Goal: Transaction & Acquisition: Complete application form

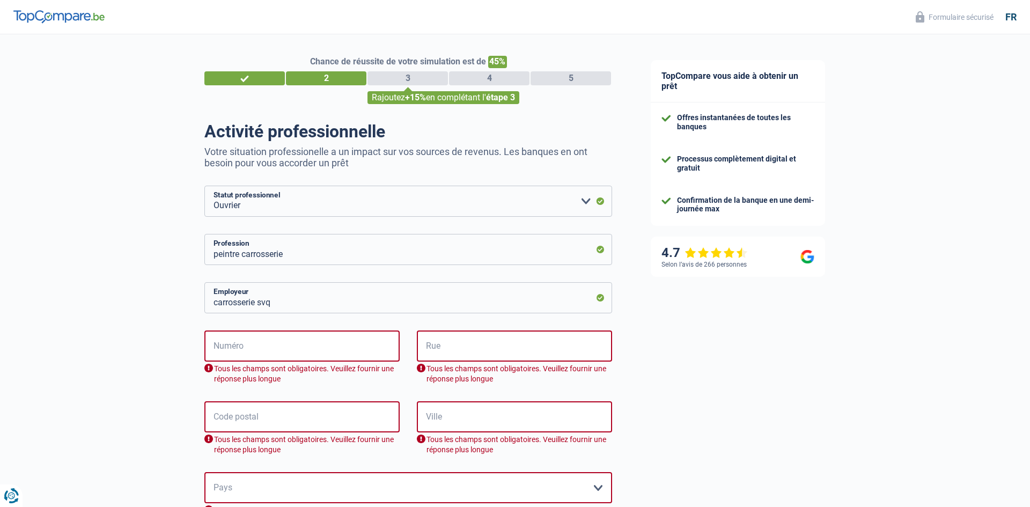
select select "worker"
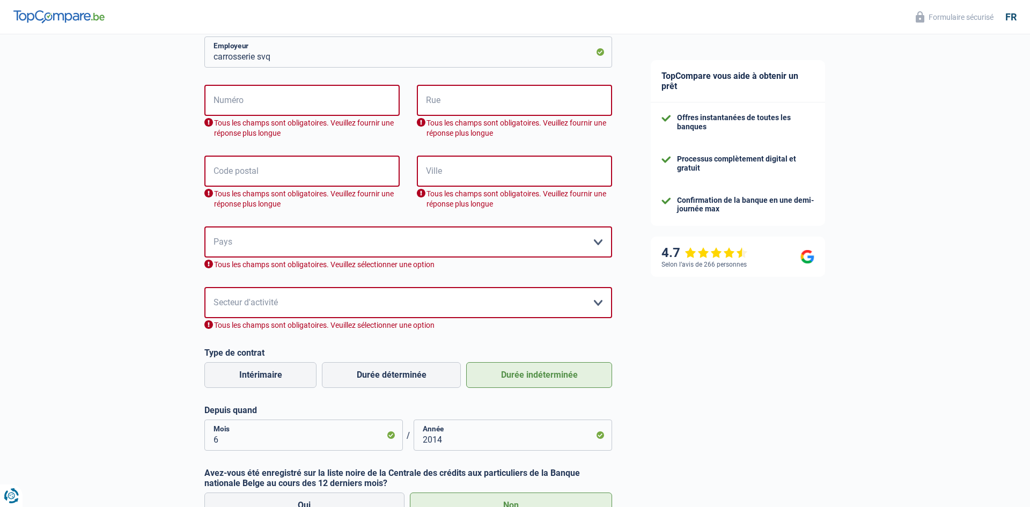
scroll to position [246, 0]
click at [245, 99] on input "Numéro" at bounding box center [301, 100] width 195 height 31
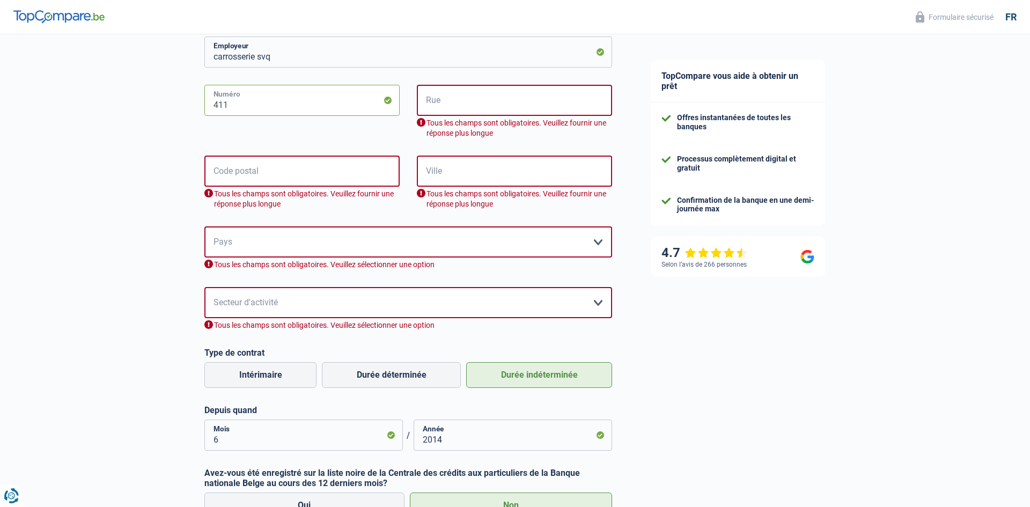
type input "411"
click at [439, 103] on input "Rue" at bounding box center [514, 100] width 195 height 31
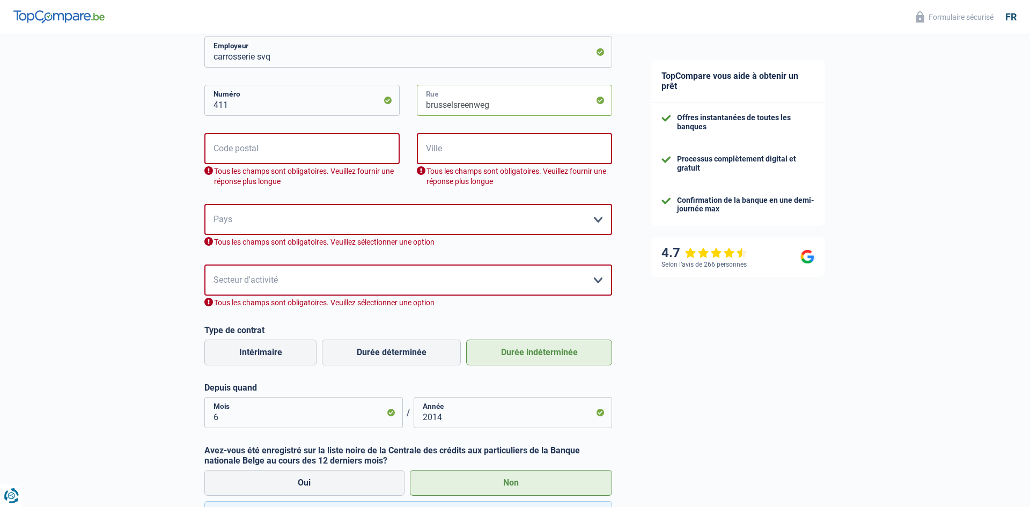
type input "brusselsreenweg"
click at [235, 146] on input "Code postal" at bounding box center [301, 148] width 195 height 31
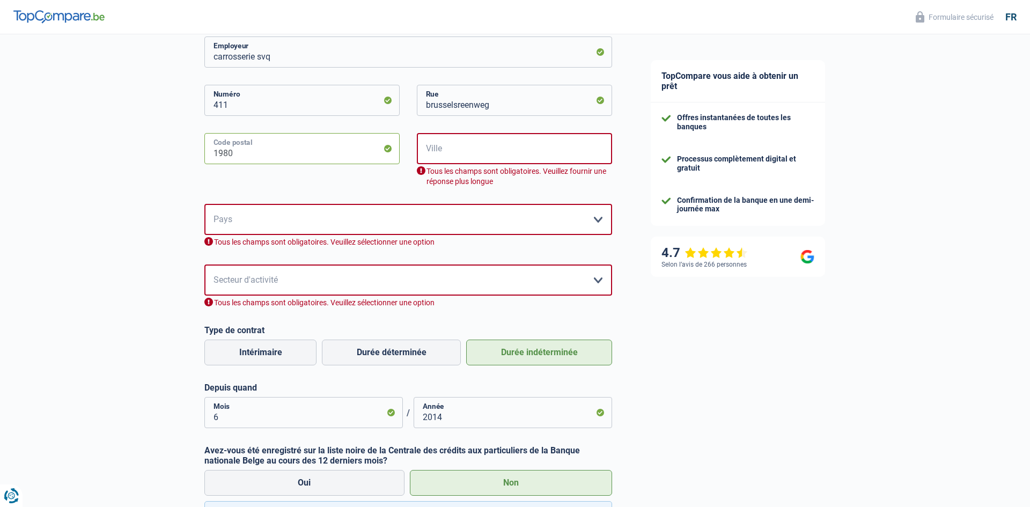
type input "1980"
click at [438, 150] on input "Ville" at bounding box center [514, 148] width 195 height 31
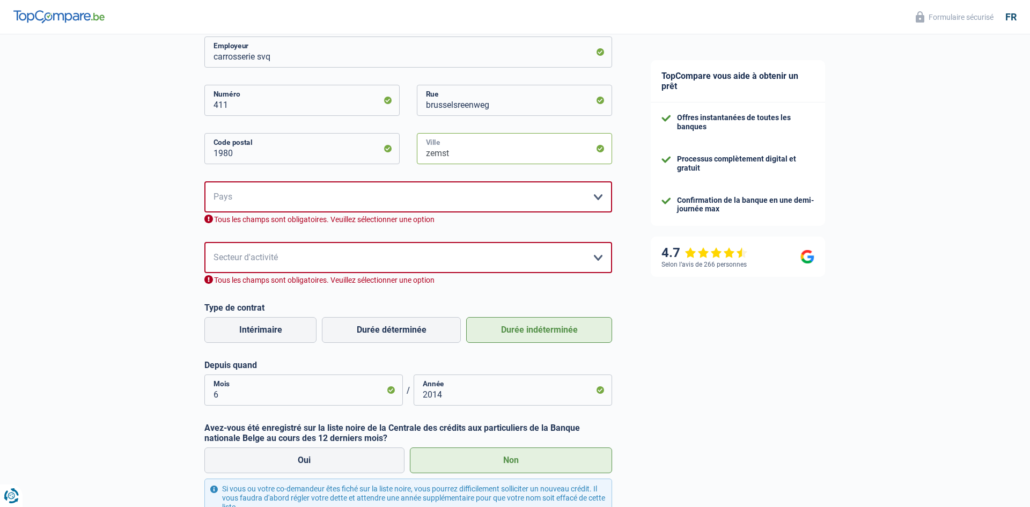
type input "zemst"
click at [261, 195] on select "Belgique France Allemagne Italie Luxembourg Pays-Bas Espagne Suisse Veuillez sé…" at bounding box center [408, 196] width 408 height 31
select select "BE"
click at [204, 181] on select "Belgique France Allemagne Italie Luxembourg Pays-Bas Espagne Suisse Veuillez sé…" at bounding box center [408, 196] width 408 height 31
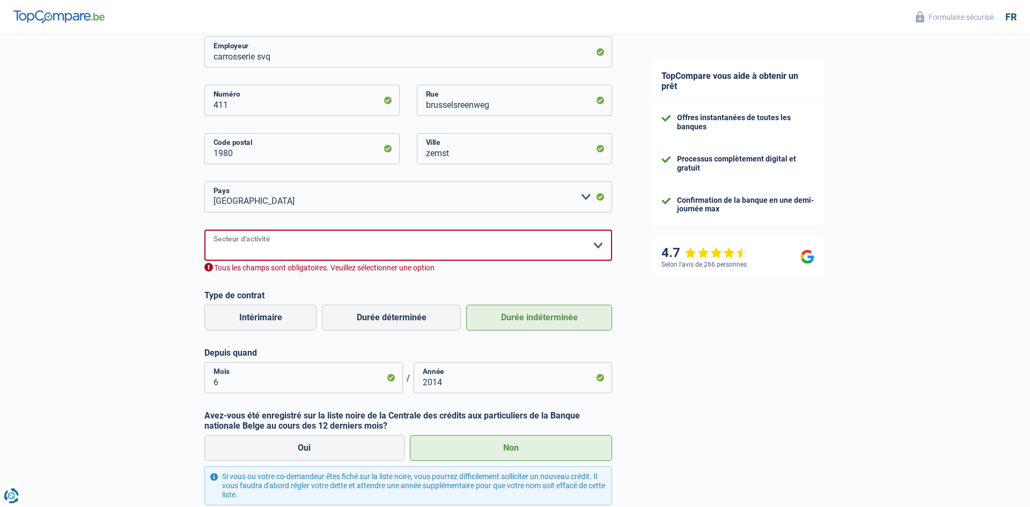
click at [278, 247] on select "Agriculture/Pêche Industrie Horeca Courier/Fitness/Taxi Construction Banques/As…" at bounding box center [408, 245] width 408 height 31
select select "smallCompanies"
click at [204, 230] on select "Agriculture/Pêche Industrie Horeca Courier/Fitness/Taxi Construction Banques/As…" at bounding box center [408, 245] width 408 height 31
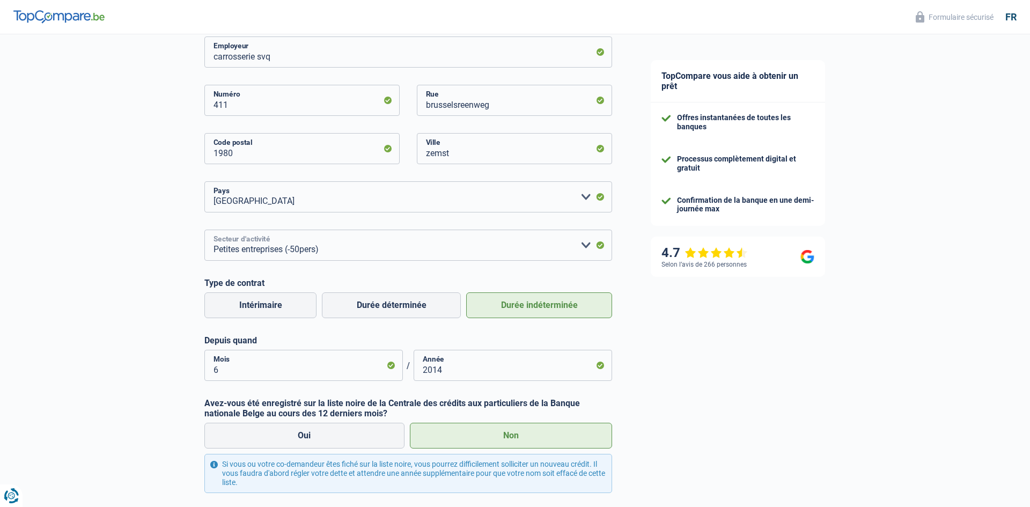
scroll to position [339, 0]
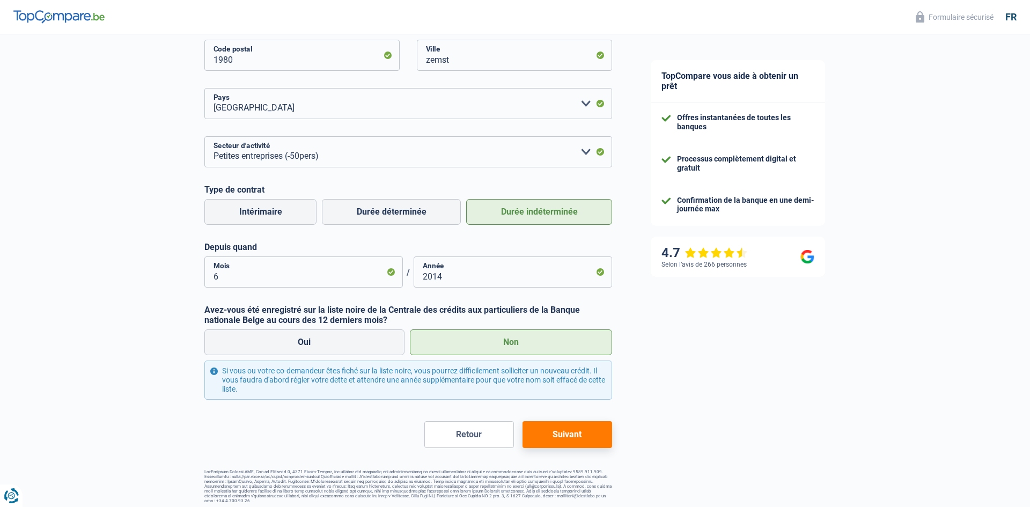
click at [554, 437] on button "Suivant" at bounding box center [567, 434] width 90 height 27
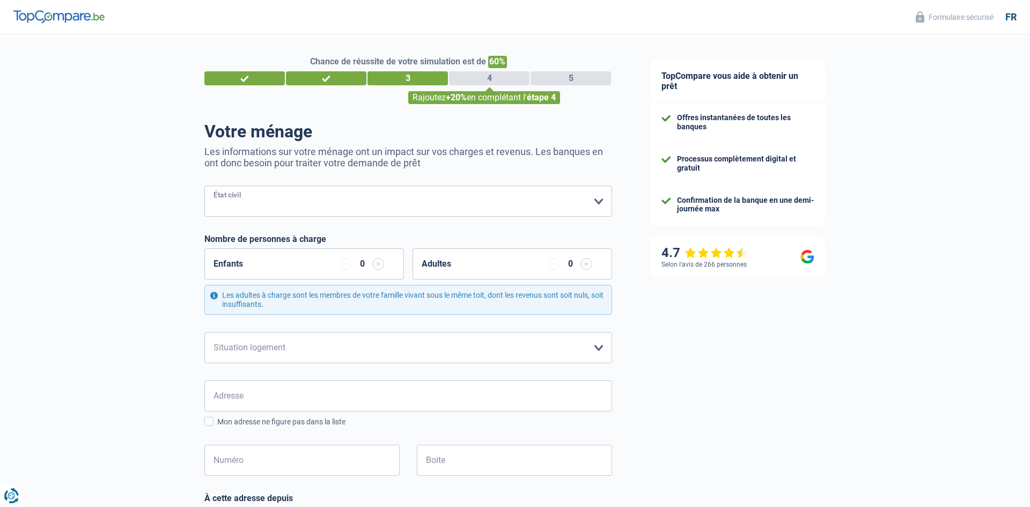
click at [238, 195] on select "Célibataire Marié(e) Cohabitant(e) légal(e) Divorcé(e) Veuf(ve) Séparé (de fait…" at bounding box center [408, 201] width 408 height 31
select select "married"
click at [204, 186] on select "Célibataire Marié(e) Cohabitant(e) légal(e) Divorcé(e) Veuf(ve) Séparé (de fait…" at bounding box center [408, 201] width 408 height 31
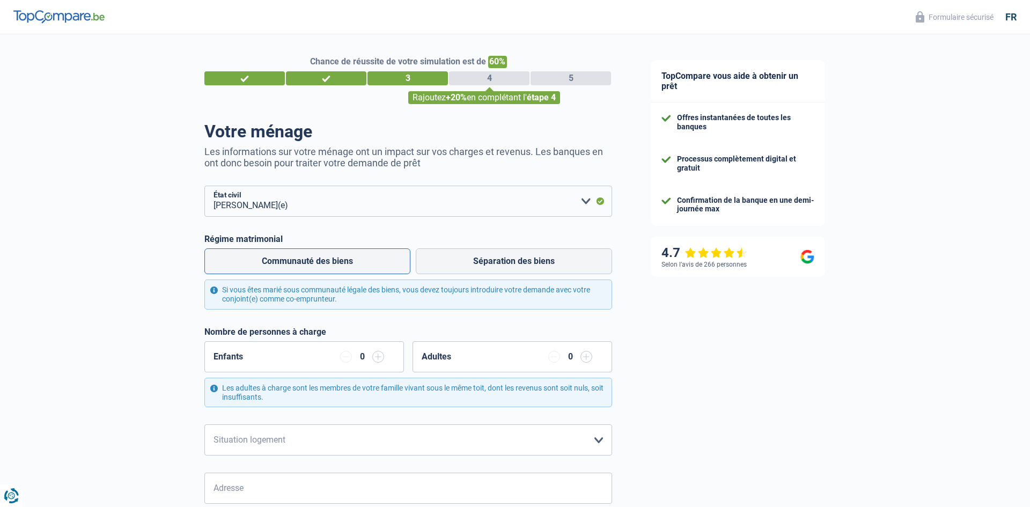
click at [318, 262] on label "Communauté des biens" at bounding box center [307, 261] width 206 height 26
click at [318, 262] on input "Communauté des biens" at bounding box center [307, 261] width 206 height 26
radio input "true"
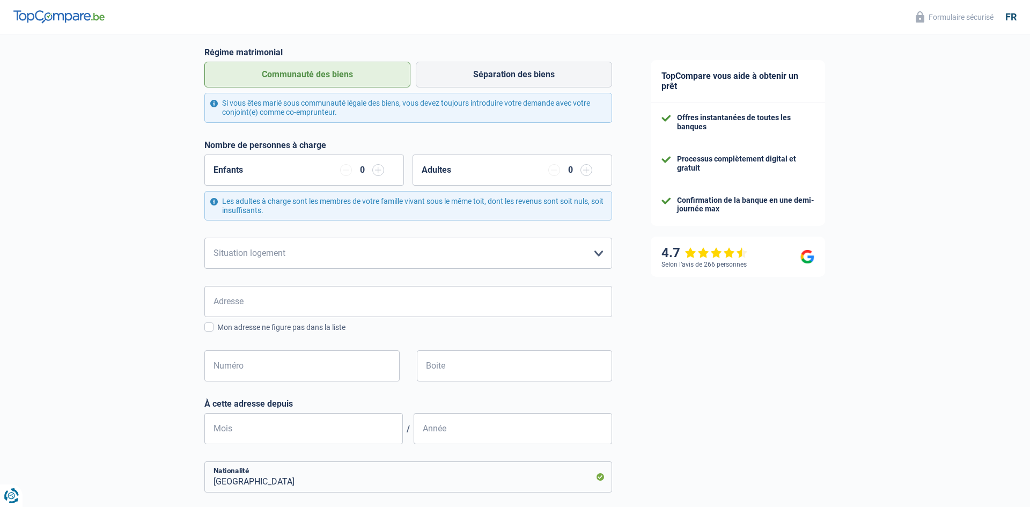
scroll to position [190, 0]
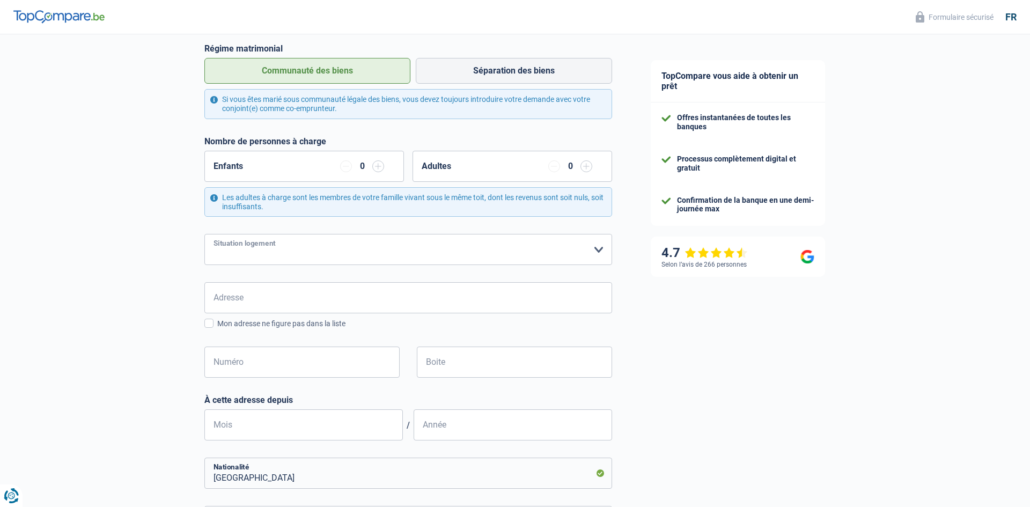
click at [600, 249] on select "Locataire Propriétaire avec prêt hypothécaire Propriétaire sans prêt hypothécai…" at bounding box center [408, 249] width 408 height 31
select select "rents"
click at [204, 234] on select "Locataire Propriétaire avec prêt hypothécaire Propriétaire sans prêt hypothécai…" at bounding box center [408, 249] width 408 height 31
click at [316, 286] on input "Adresse" at bounding box center [408, 297] width 408 height 31
type input "Avenue Gustave Demey 156"
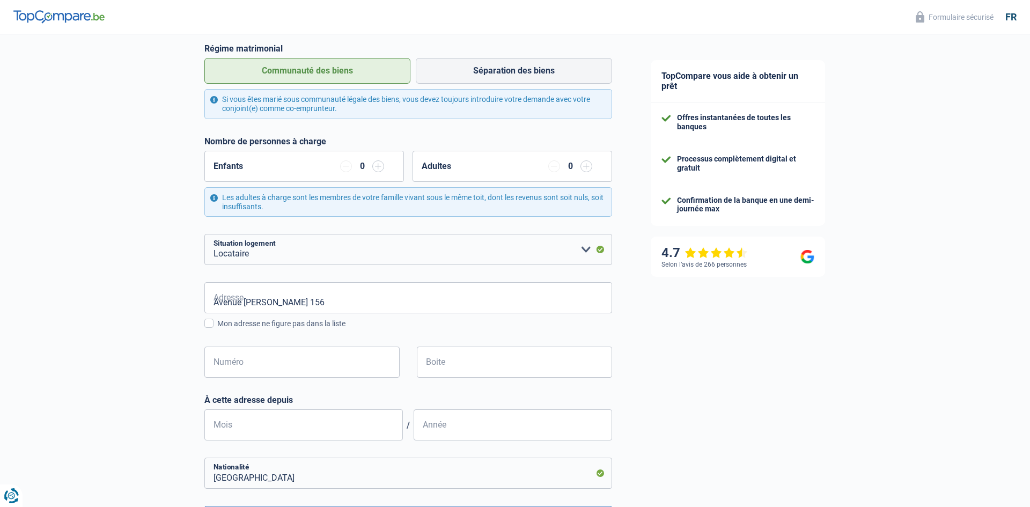
type input "Belgique"
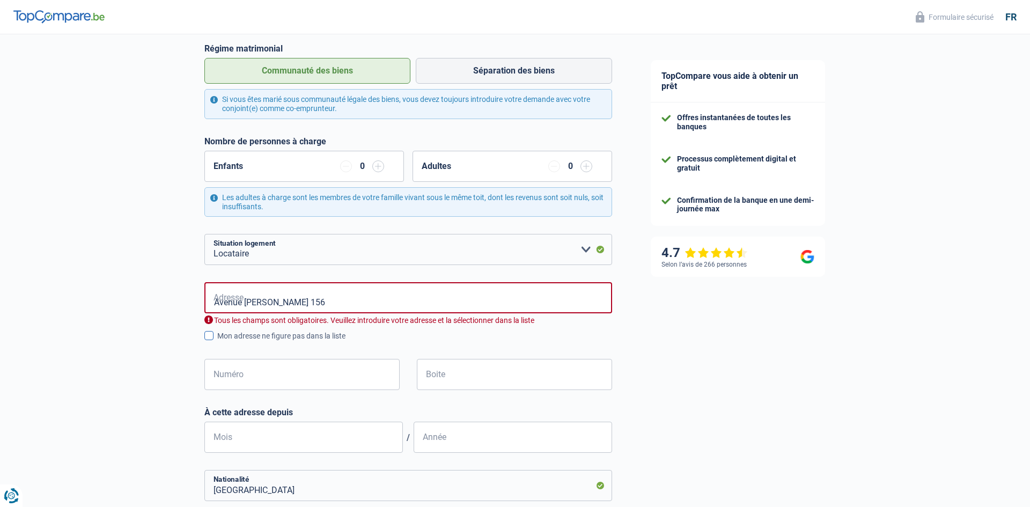
type input "Belgique"
click at [293, 370] on input "Numéro" at bounding box center [301, 374] width 195 height 31
type input "156"
type input "Bruxelles"
click at [343, 437] on input "Mois" at bounding box center [303, 437] width 198 height 31
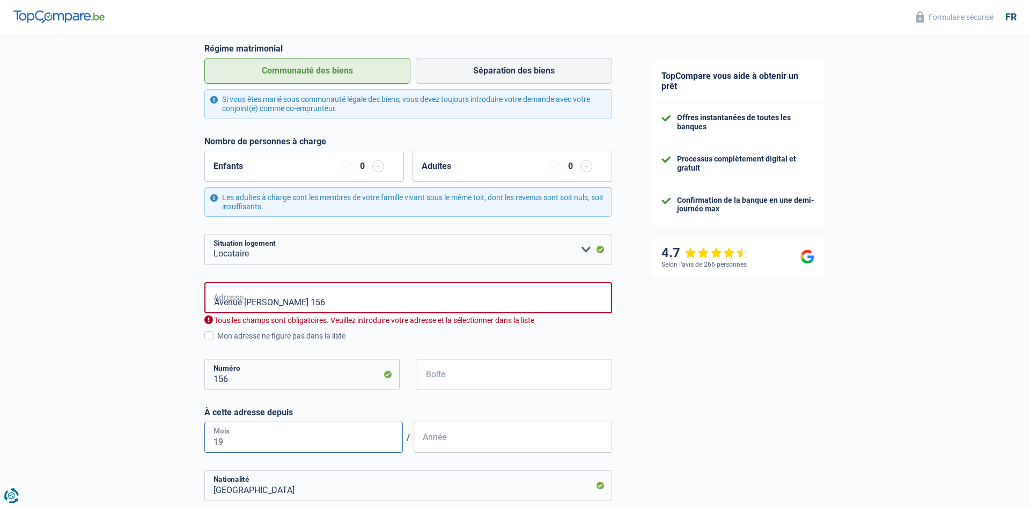
type input "1"
type input "5"
click at [500, 449] on input "Année" at bounding box center [512, 437] width 198 height 31
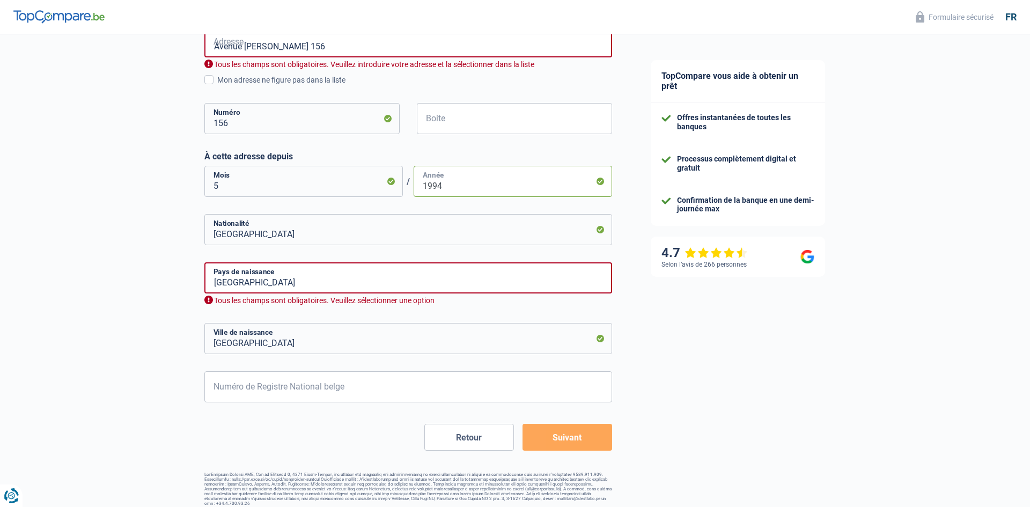
scroll to position [449, 0]
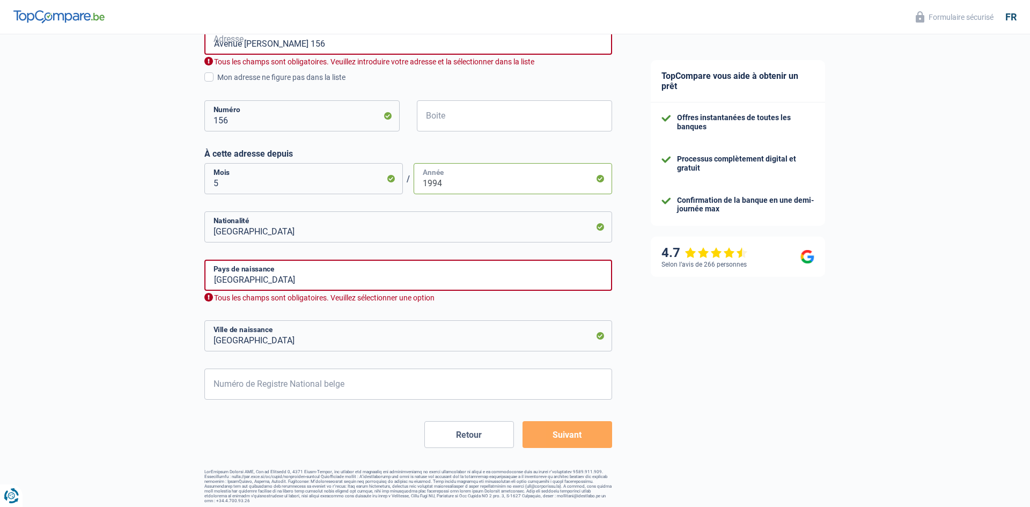
type input "1994"
click at [305, 273] on input "Belgique" at bounding box center [408, 275] width 408 height 31
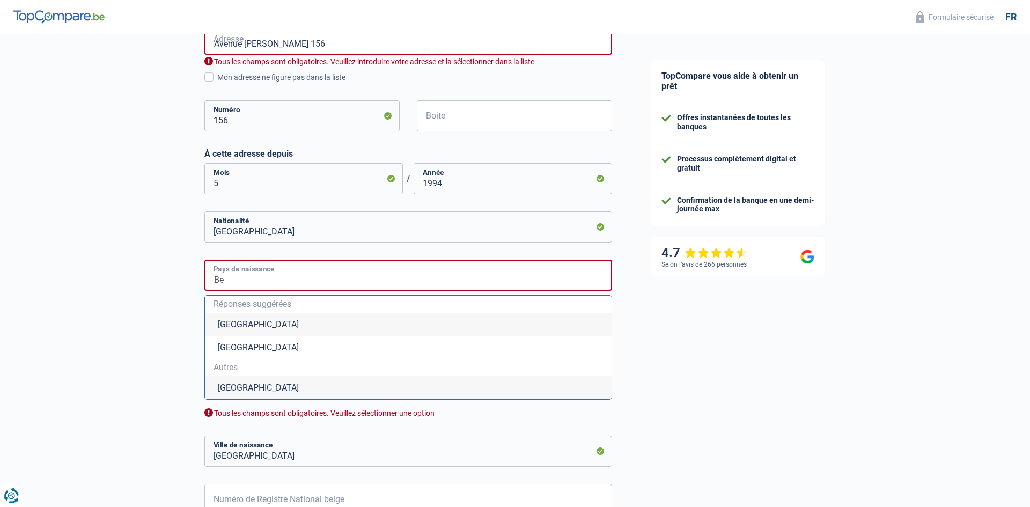
type input "B"
click at [237, 394] on li "Portugal" at bounding box center [408, 387] width 407 height 23
type input "Portugal"
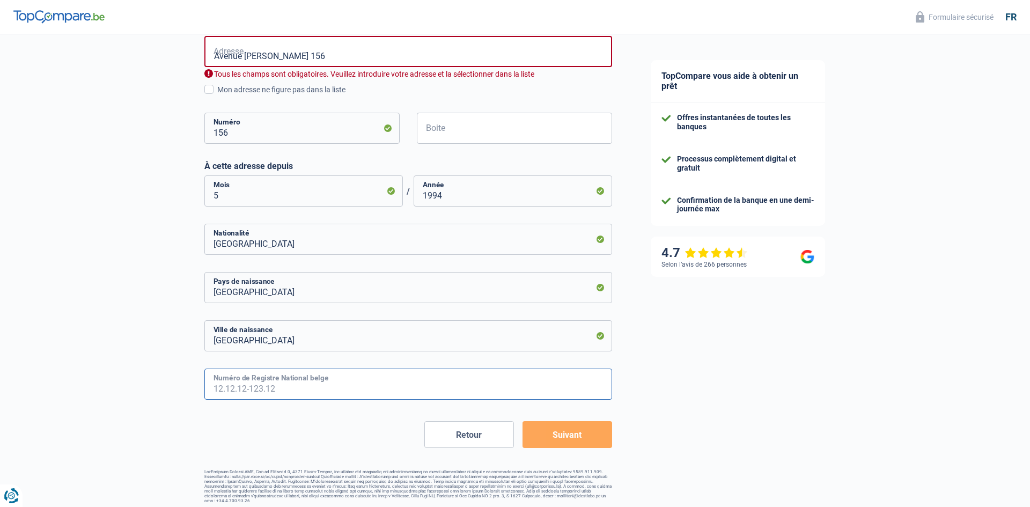
click at [276, 385] on input "Numéro de Registre National belge" at bounding box center [408, 383] width 408 height 31
type input "64.11.07-343.92"
click at [576, 442] on button "Suivant" at bounding box center [567, 434] width 90 height 27
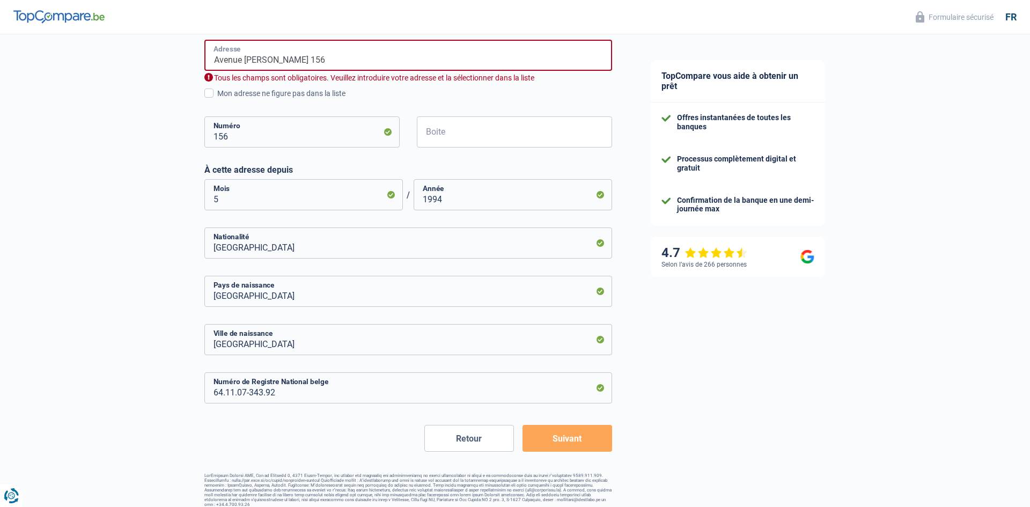
click at [341, 57] on input "Avenue Gustave Demey 156" at bounding box center [408, 55] width 408 height 31
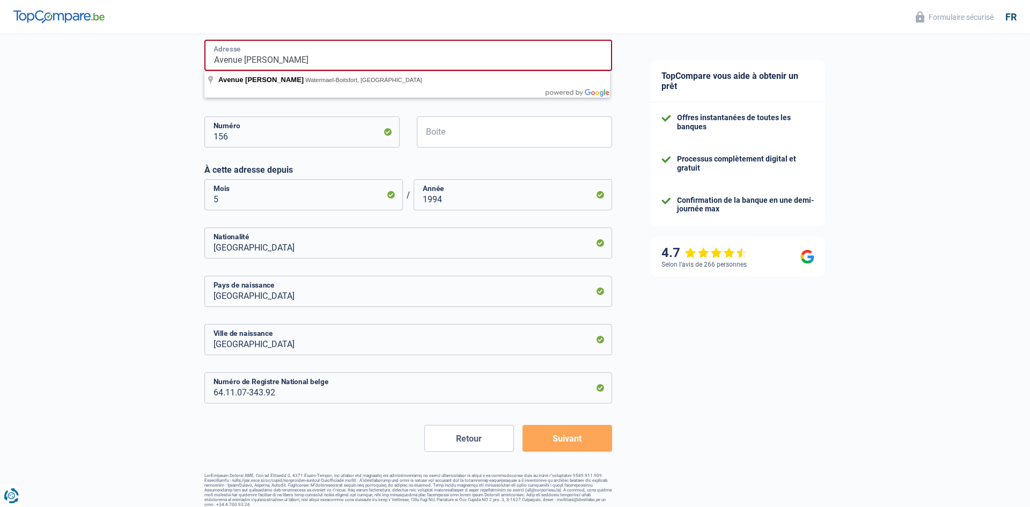
type input "Avenue Gustave Demey"
click at [156, 112] on div "Chance de réussite de votre simulation est de 60% 1 2 3 4 5 Rajoutez +20% en co…" at bounding box center [315, 54] width 631 height 914
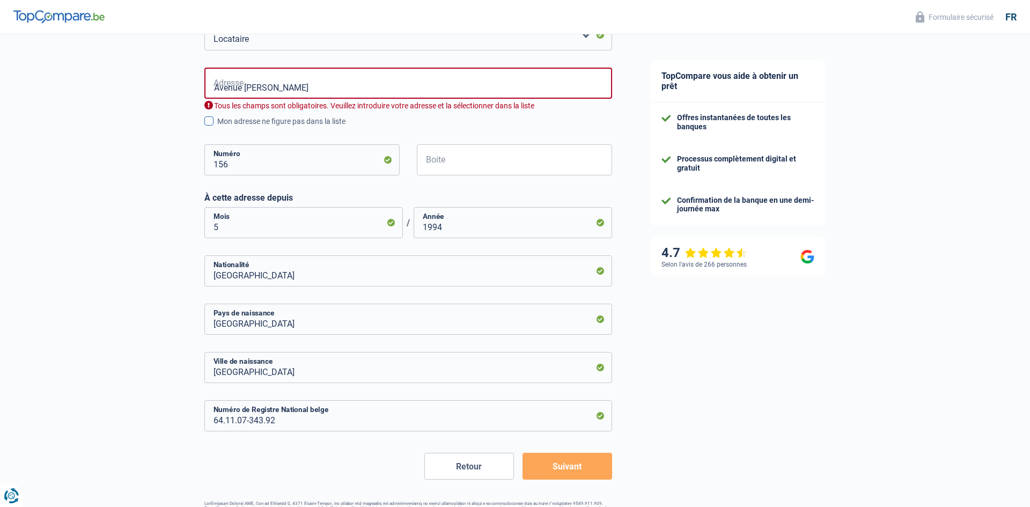
scroll to position [407, 0]
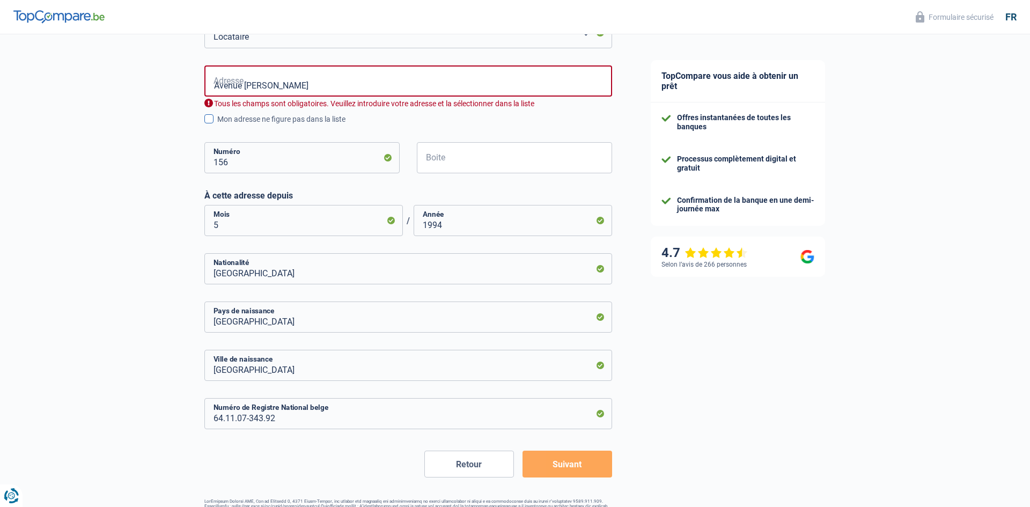
click at [209, 121] on span at bounding box center [208, 118] width 9 height 9
click at [217, 125] on input "Mon adresse ne figure pas dans la liste" at bounding box center [217, 125] width 0 height 0
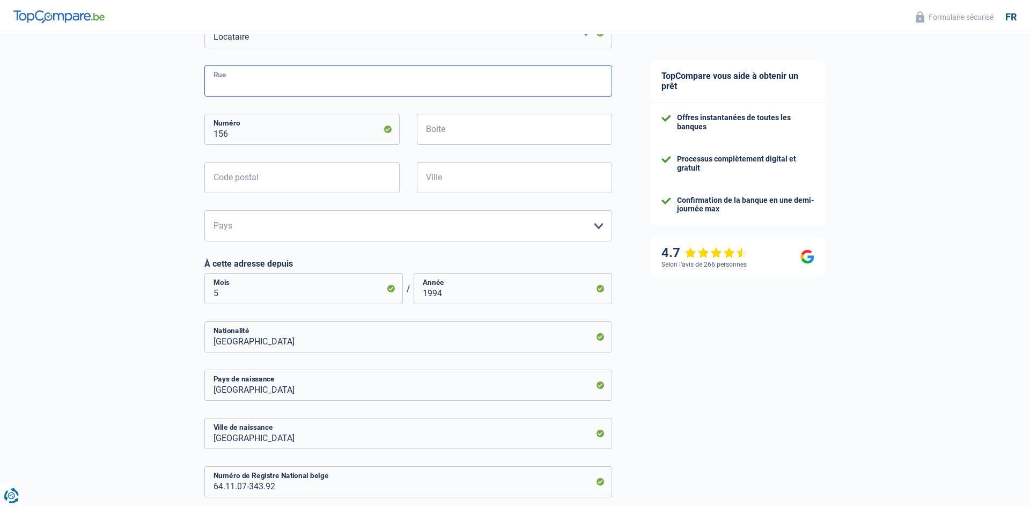
click at [250, 88] on input "Rue" at bounding box center [408, 80] width 408 height 31
type input "Avenue Gustave Demey"
type input "1160"
type input "Bruxelles"
type input "Avenue Gustave Demey 156"
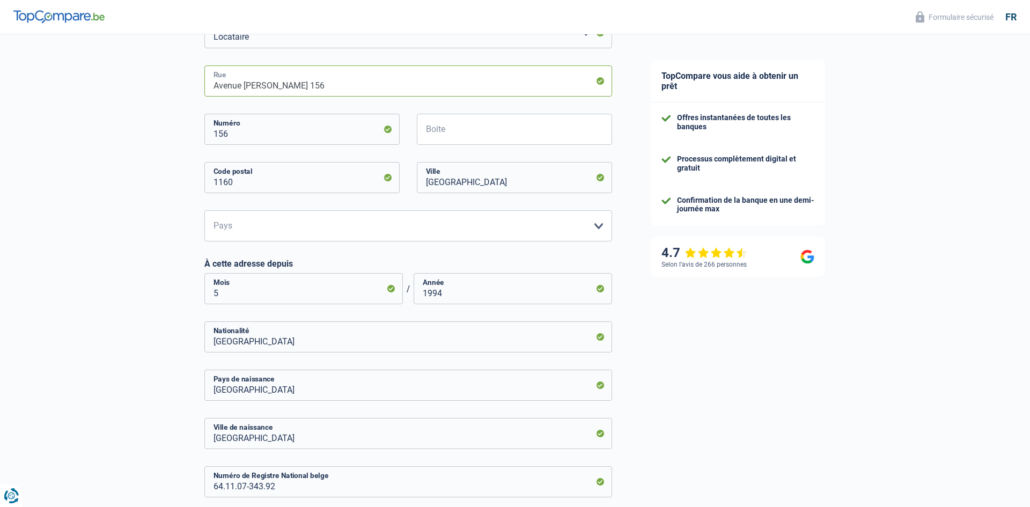
scroll to position [505, 0]
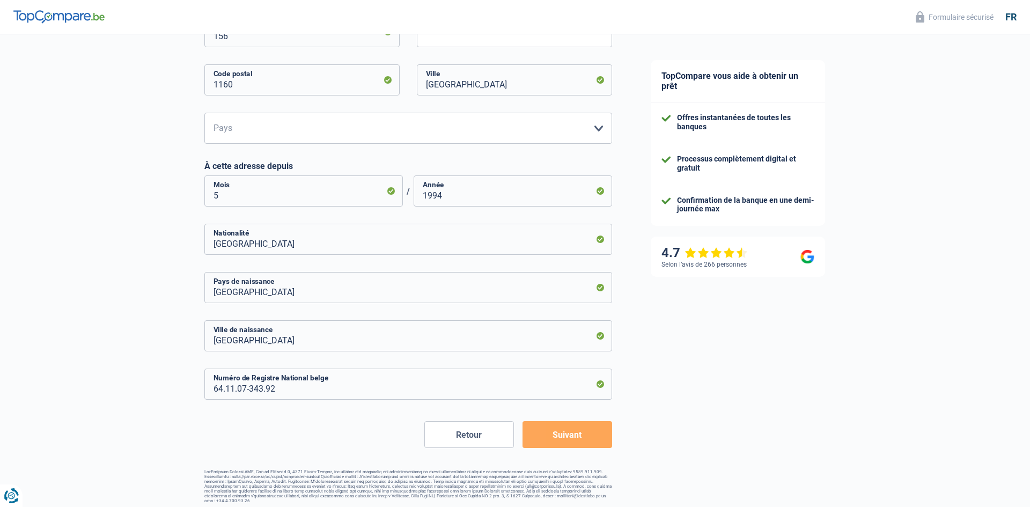
click at [557, 436] on button "Suivant" at bounding box center [567, 434] width 90 height 27
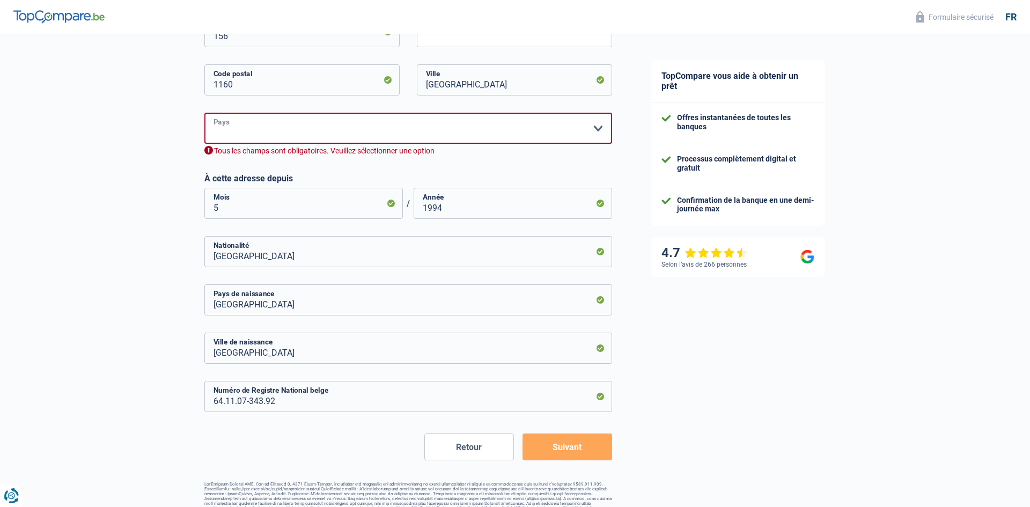
click at [253, 121] on select "Belgique Luxembourg Veuillez sélectionner une option" at bounding box center [408, 128] width 408 height 31
select select "BE"
click at [204, 113] on select "Belgique Luxembourg Veuillez sélectionner une option" at bounding box center [408, 128] width 408 height 31
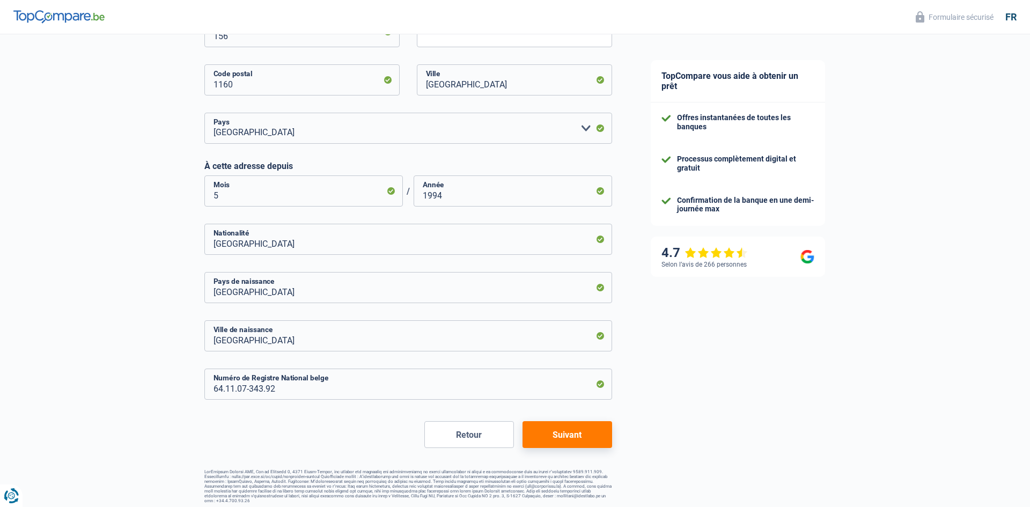
click at [573, 437] on button "Suivant" at bounding box center [567, 434] width 90 height 27
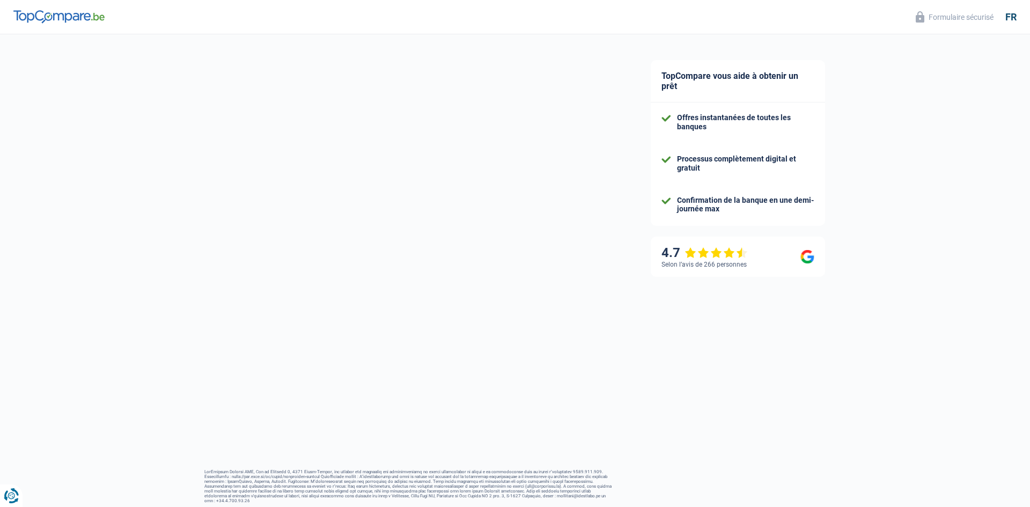
select select "netSalary"
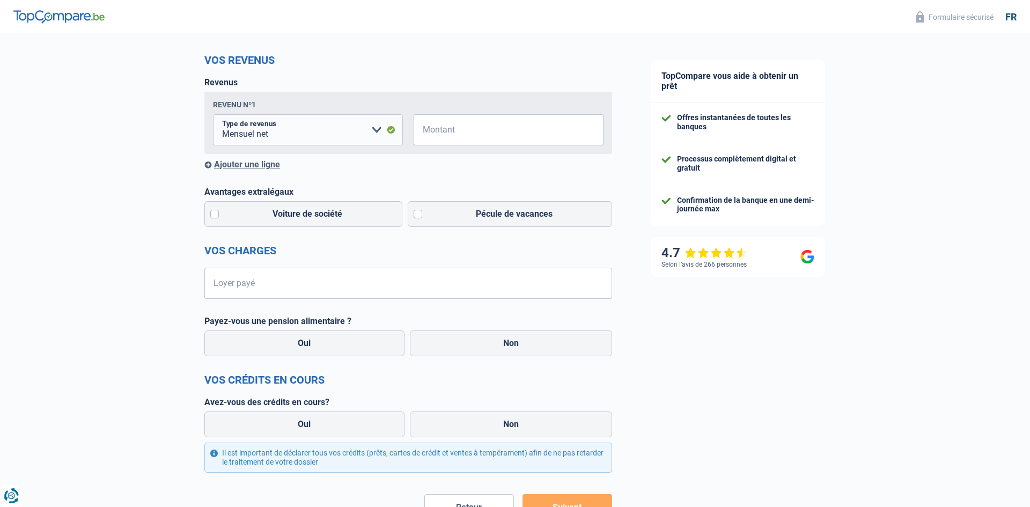
scroll to position [136, 0]
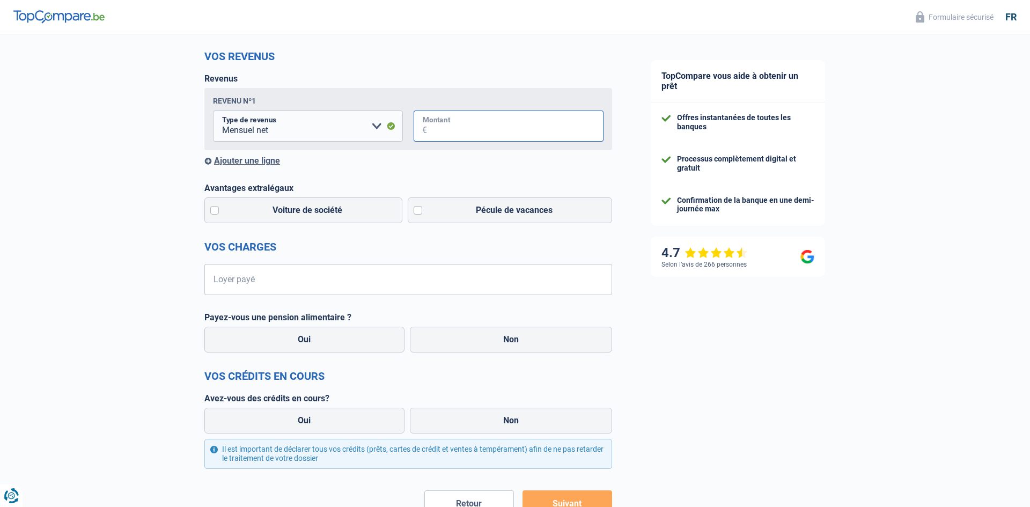
click at [459, 125] on input "Montant" at bounding box center [515, 125] width 176 height 31
type input "1.800"
click at [418, 209] on label "Pécule de vacances" at bounding box center [510, 210] width 205 height 26
click at [418, 209] on input "Pécule de vacances" at bounding box center [510, 210] width 205 height 26
checkbox input "true"
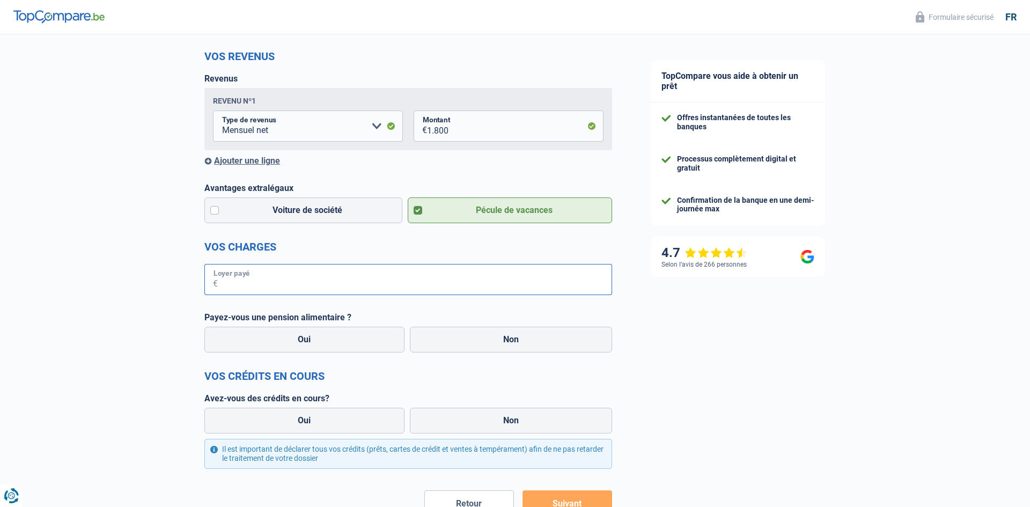
click at [251, 272] on input "Loyer payé" at bounding box center [415, 279] width 394 height 31
type input "800"
click at [523, 342] on label "Non" at bounding box center [511, 340] width 203 height 26
click at [523, 342] on input "Non" at bounding box center [511, 340] width 203 height 26
radio input "true"
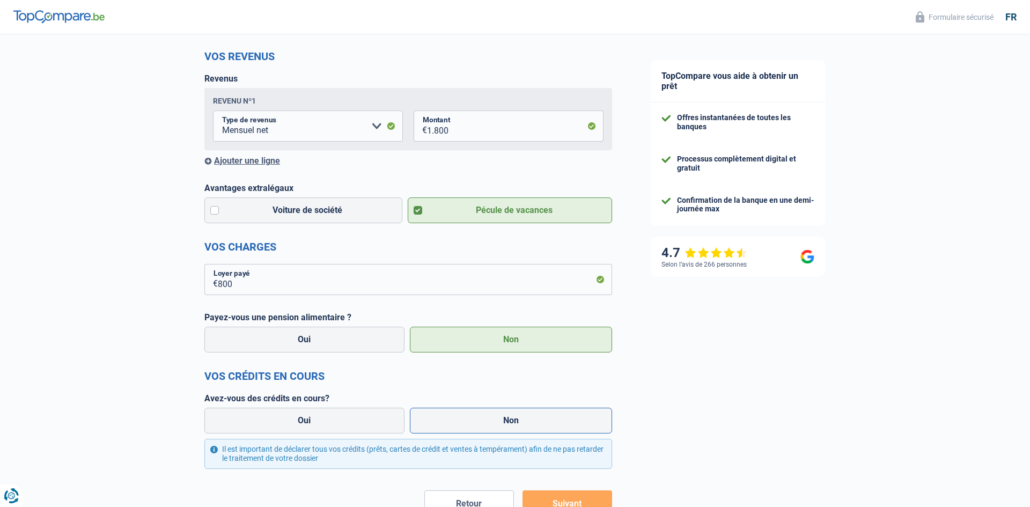
click at [510, 417] on label "Non" at bounding box center [511, 421] width 203 height 26
click at [510, 417] on input "Non" at bounding box center [511, 421] width 203 height 26
radio input "true"
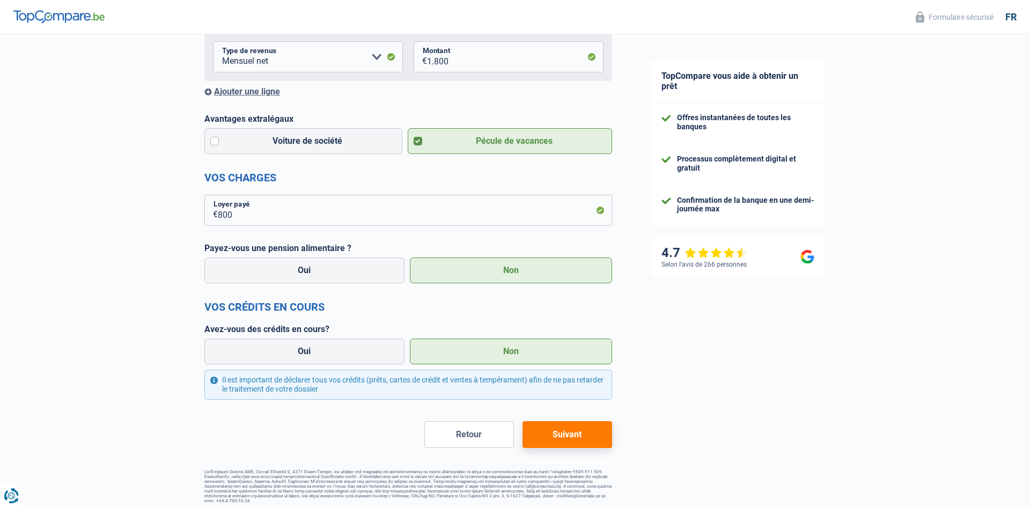
click at [573, 441] on button "Suivant" at bounding box center [567, 434] width 90 height 27
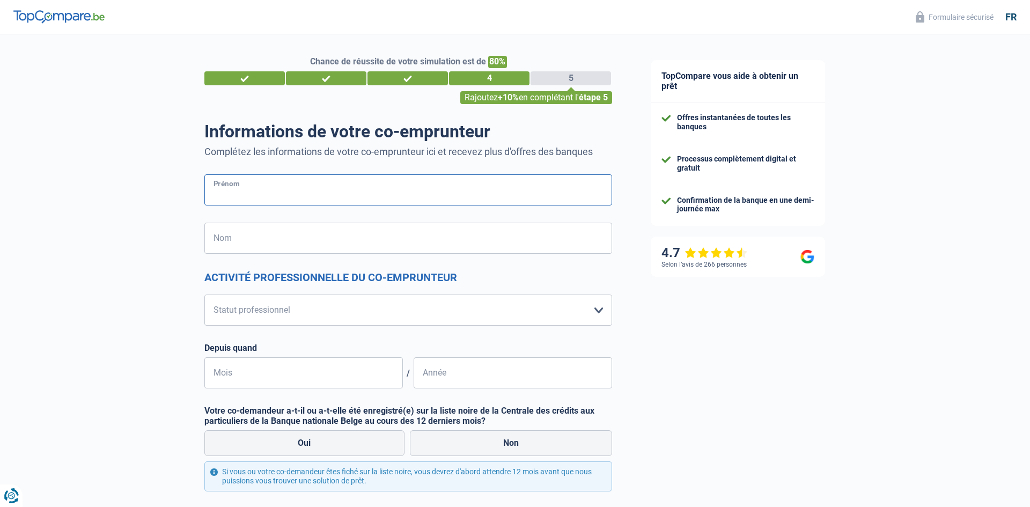
click at [293, 184] on input "Prénom" at bounding box center [408, 189] width 408 height 31
type input "clara"
click at [256, 238] on input "Nom" at bounding box center [408, 238] width 408 height 31
type input "da silva pereira"
click at [255, 311] on select "Ouvrier Employé privé Employé public Invalide Indépendant Pensionné Chômeur Mut…" at bounding box center [408, 309] width 408 height 31
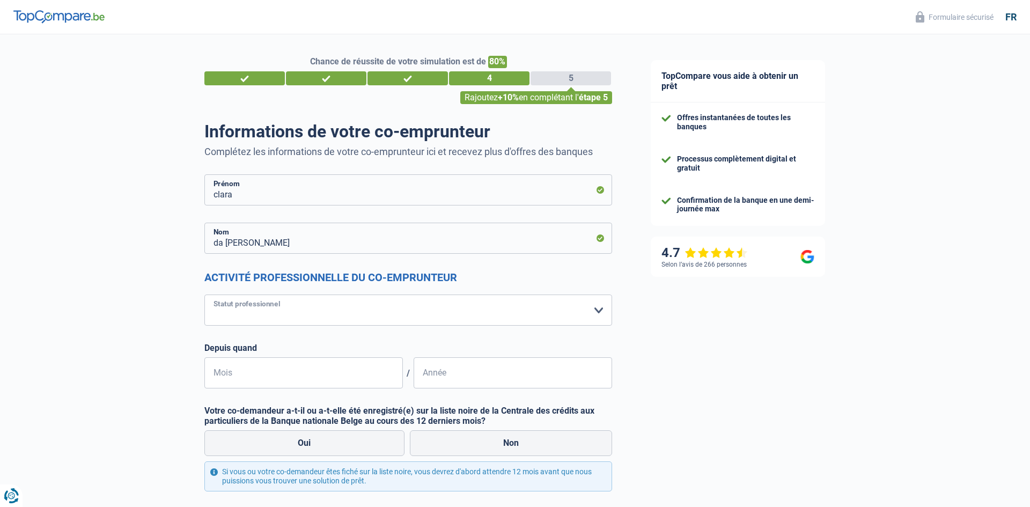
select select "worker"
click at [204, 294] on select "Ouvrier Employé privé Employé public Invalide Indépendant Pensionné Chômeur Mut…" at bounding box center [408, 309] width 408 height 31
select select "netSalary"
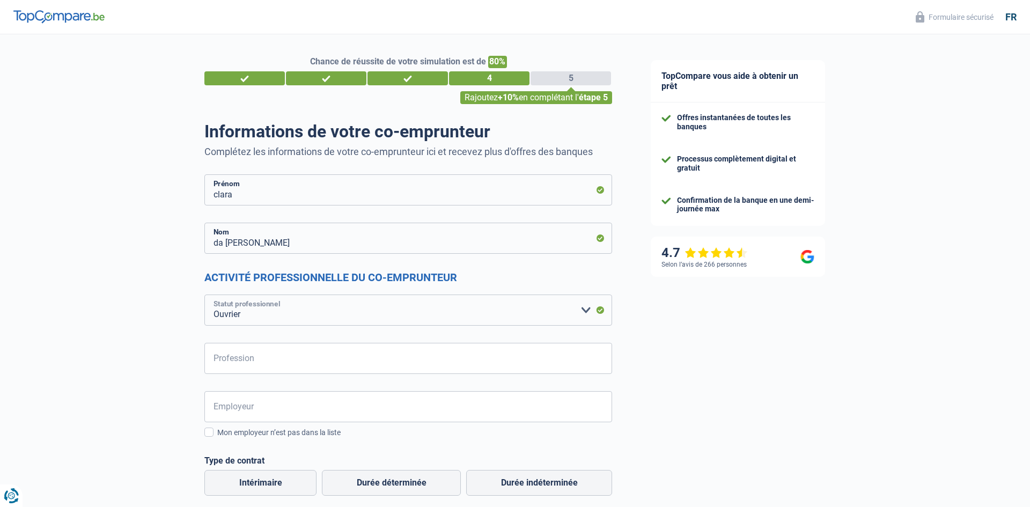
scroll to position [141, 0]
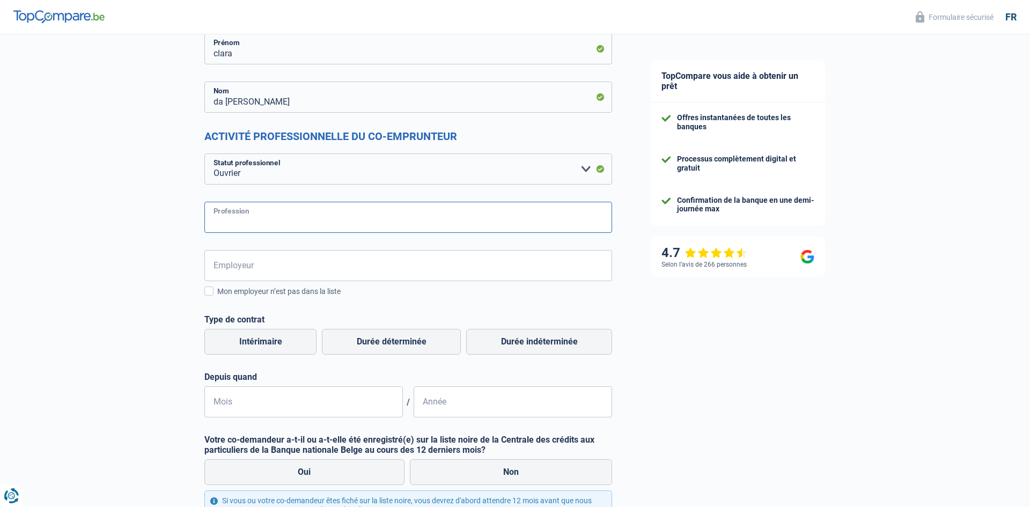
click at [252, 226] on input "Profession" at bounding box center [408, 217] width 408 height 31
type input "aide menagere"
click at [239, 262] on input "Employeur" at bounding box center [408, 265] width 408 height 31
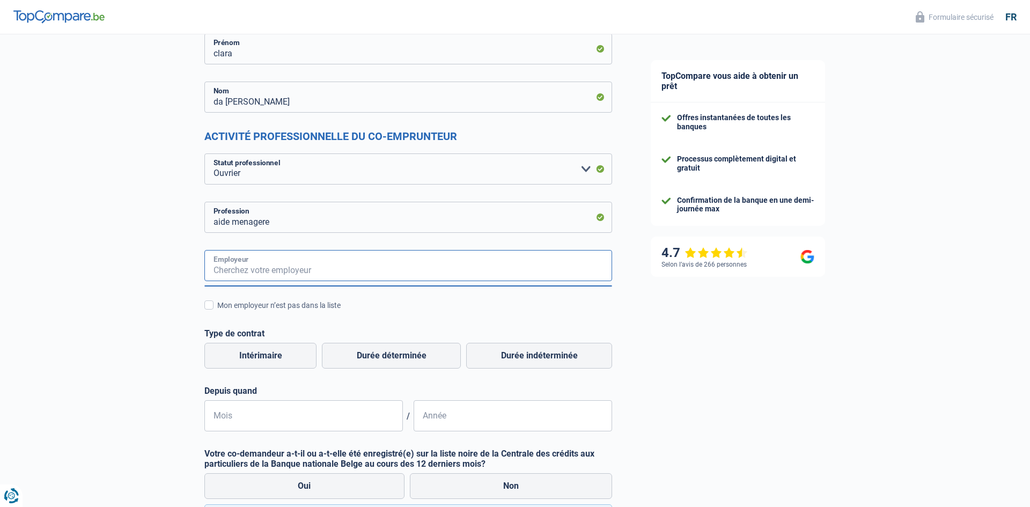
click at [265, 272] on input "Employeur" at bounding box center [408, 265] width 408 height 31
click at [208, 305] on span at bounding box center [208, 304] width 9 height 9
click at [217, 311] on input "Mon employeur n’est pas dans la liste" at bounding box center [217, 311] width 0 height 0
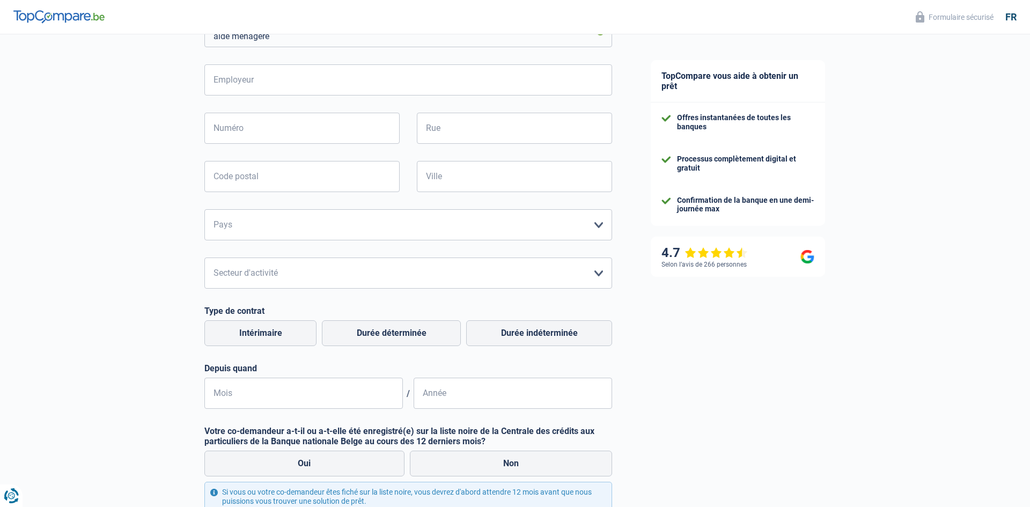
scroll to position [329, 0]
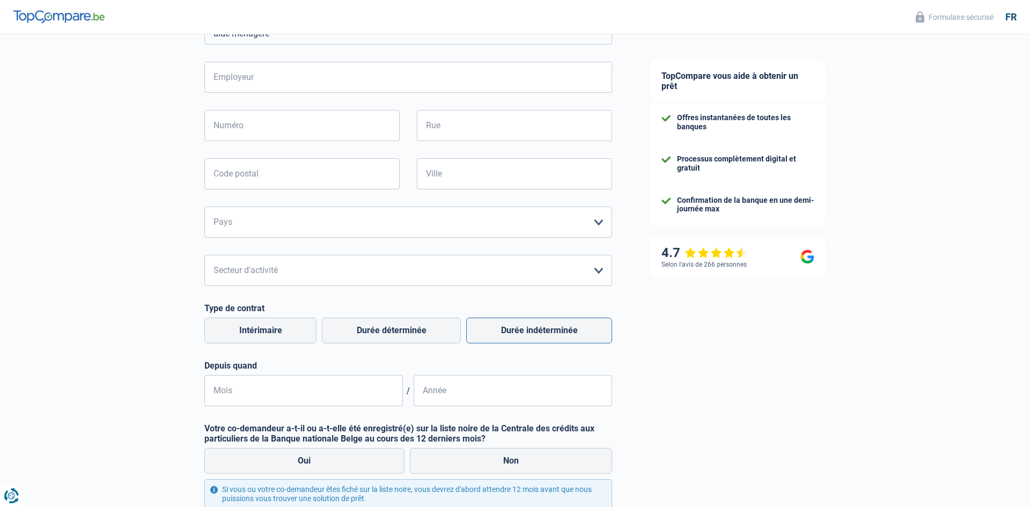
click at [541, 330] on label "Durée indéterminée" at bounding box center [539, 330] width 146 height 26
click at [541, 330] on input "Durée indéterminée" at bounding box center [539, 330] width 146 height 26
radio input "true"
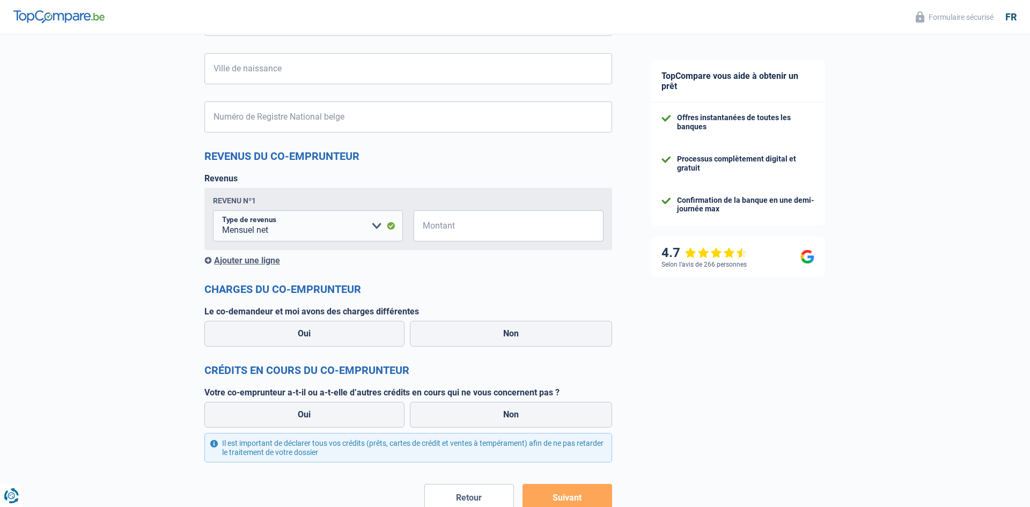
scroll to position [985, 0]
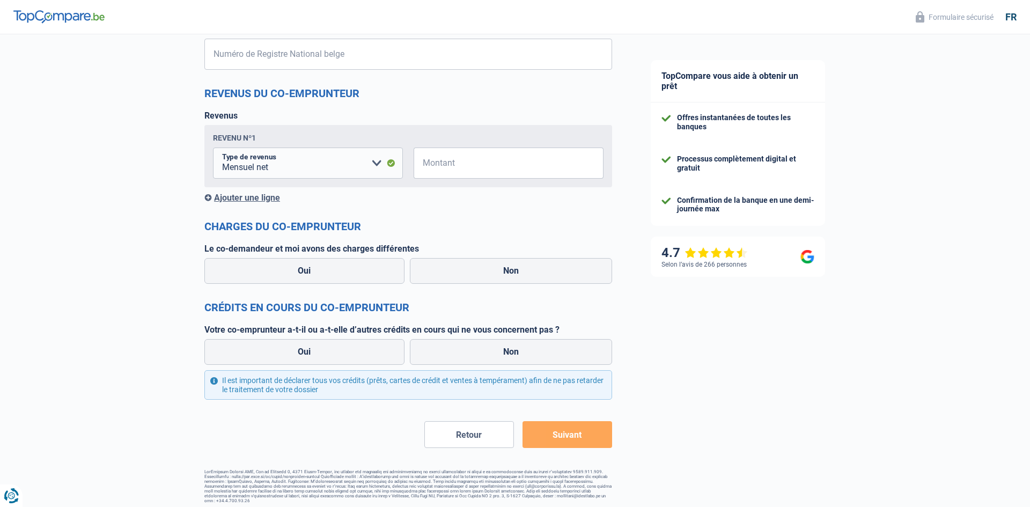
click at [585, 434] on button "Suivant" at bounding box center [567, 434] width 90 height 27
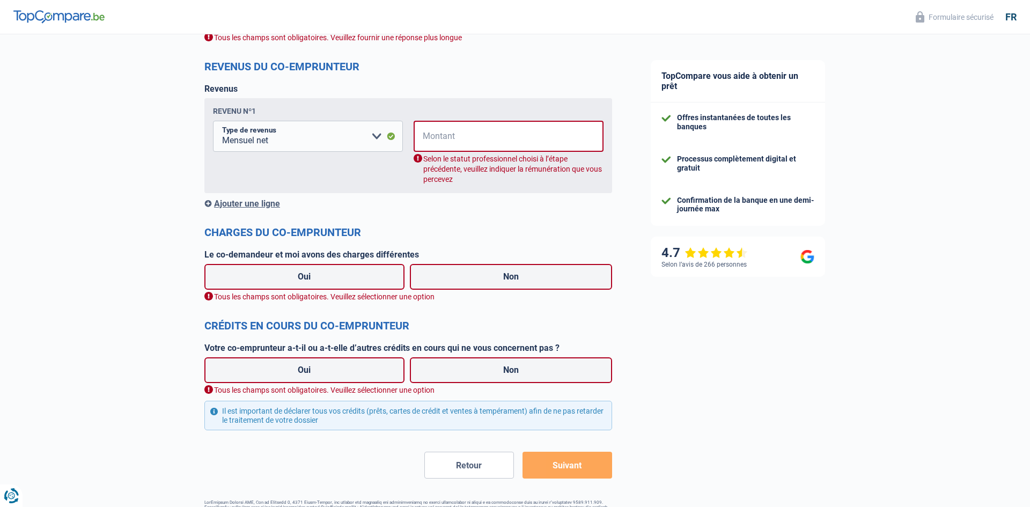
scroll to position [1186, 0]
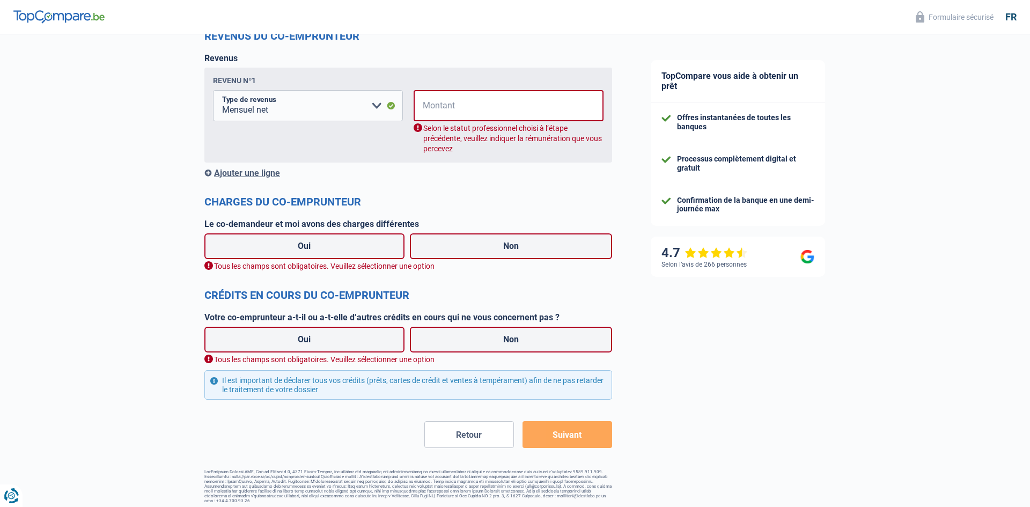
click at [582, 433] on button "Suivant" at bounding box center [567, 434] width 90 height 27
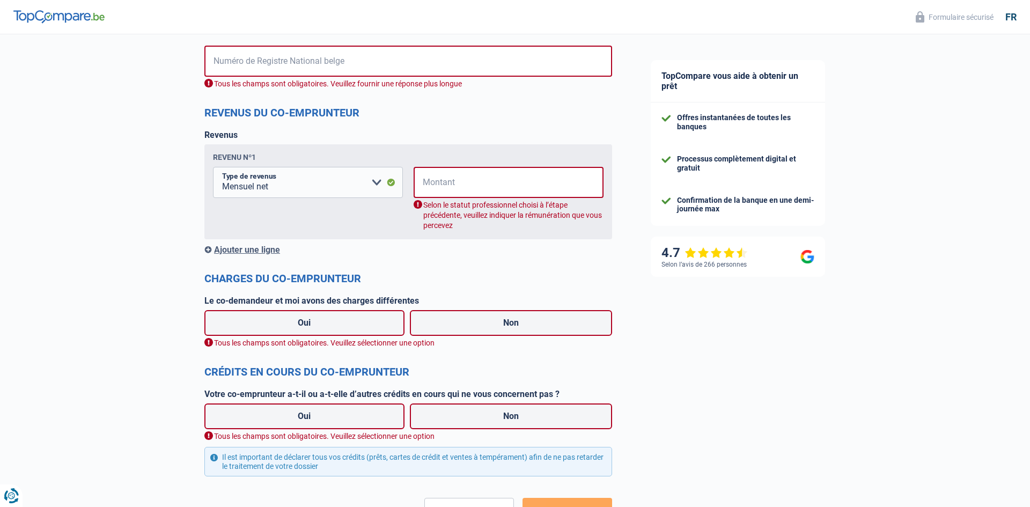
scroll to position [1106, 0]
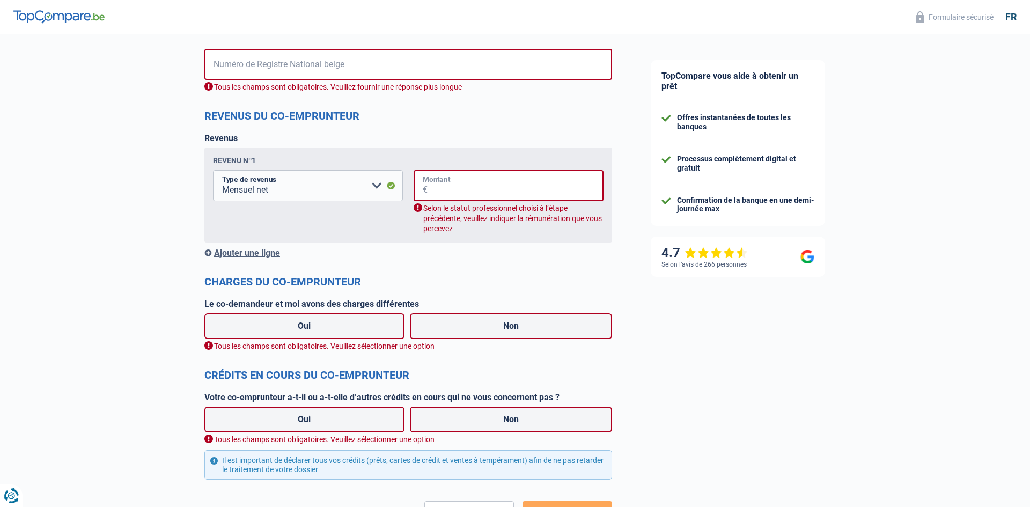
click at [451, 182] on input "Montant" at bounding box center [515, 185] width 176 height 31
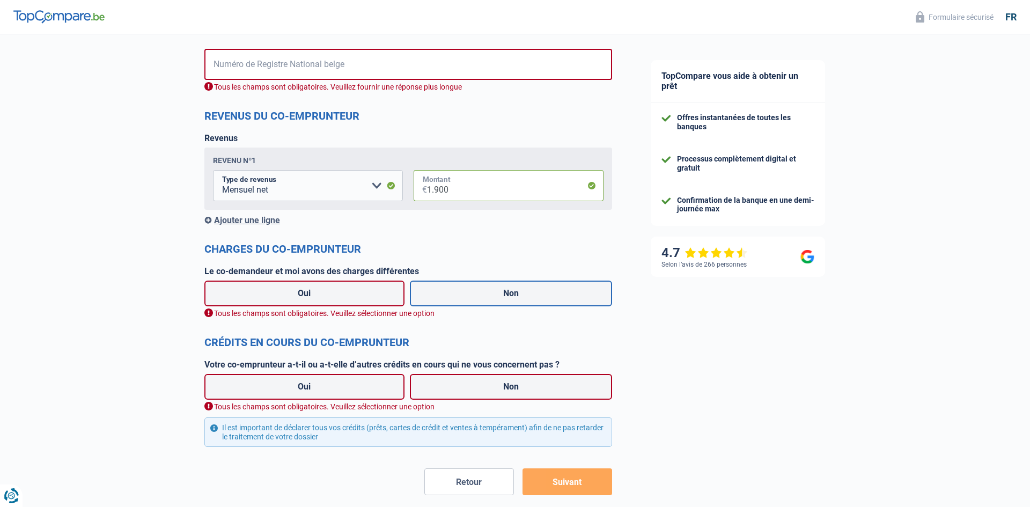
type input "1.900"
click at [482, 289] on label "Non" at bounding box center [511, 293] width 203 height 26
click at [482, 289] on input "Non" at bounding box center [511, 293] width 203 height 26
radio input "true"
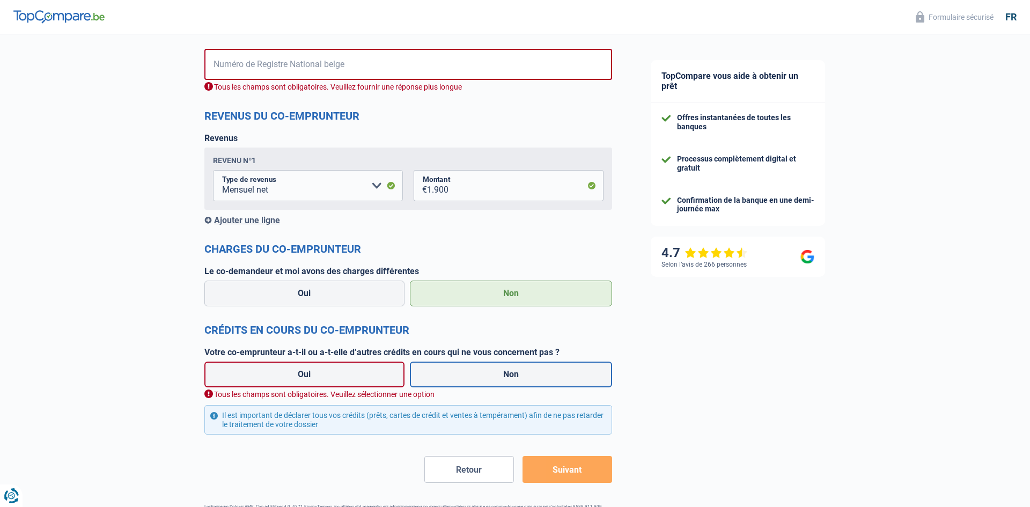
click at [485, 371] on label "Non" at bounding box center [511, 374] width 203 height 26
click at [485, 371] on input "Non" at bounding box center [511, 374] width 203 height 26
radio input "true"
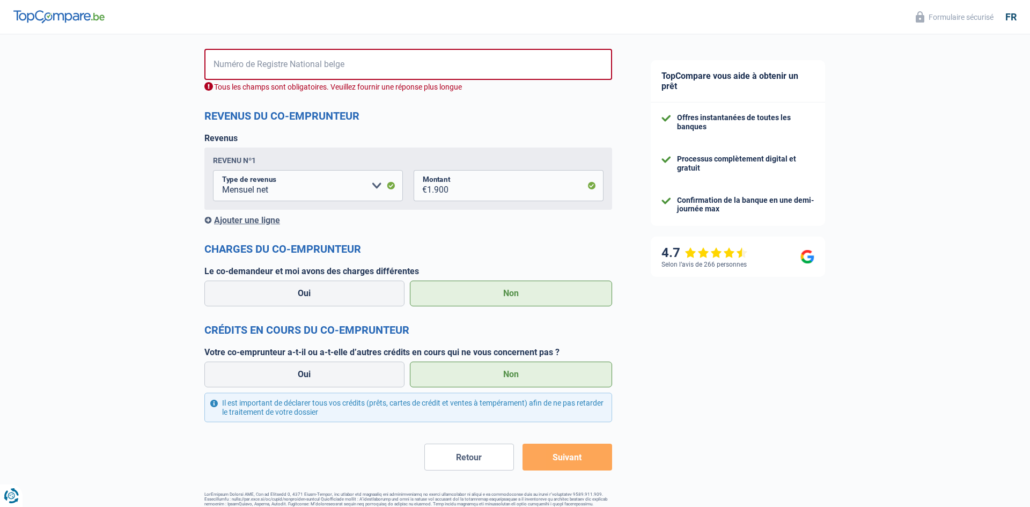
click at [570, 454] on button "Suivant" at bounding box center [567, 457] width 90 height 27
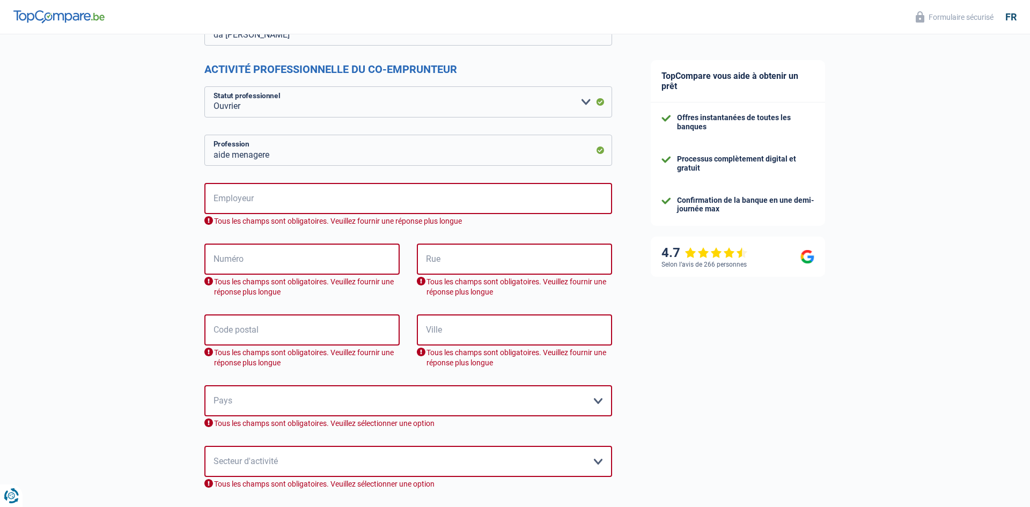
scroll to position [207, 0]
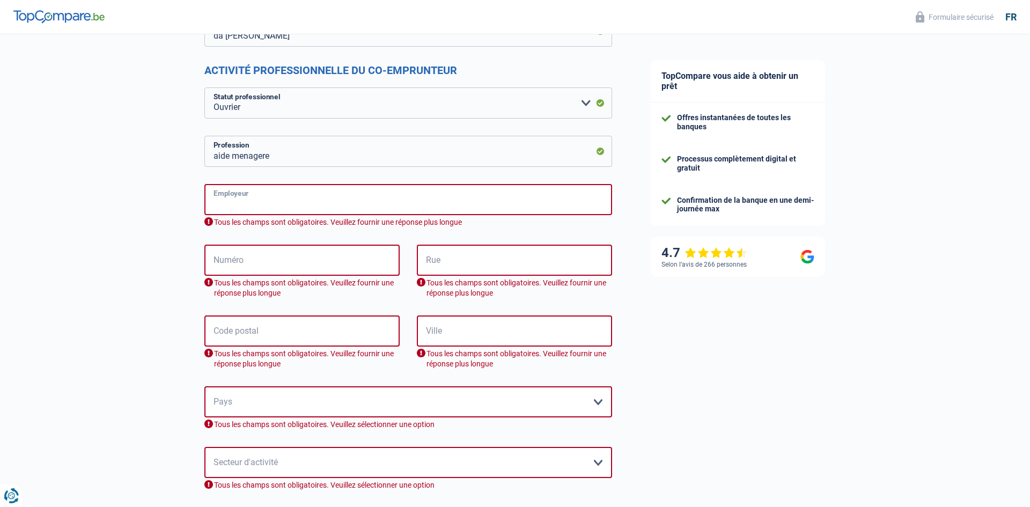
click at [284, 205] on input "Employeur" at bounding box center [408, 199] width 408 height 31
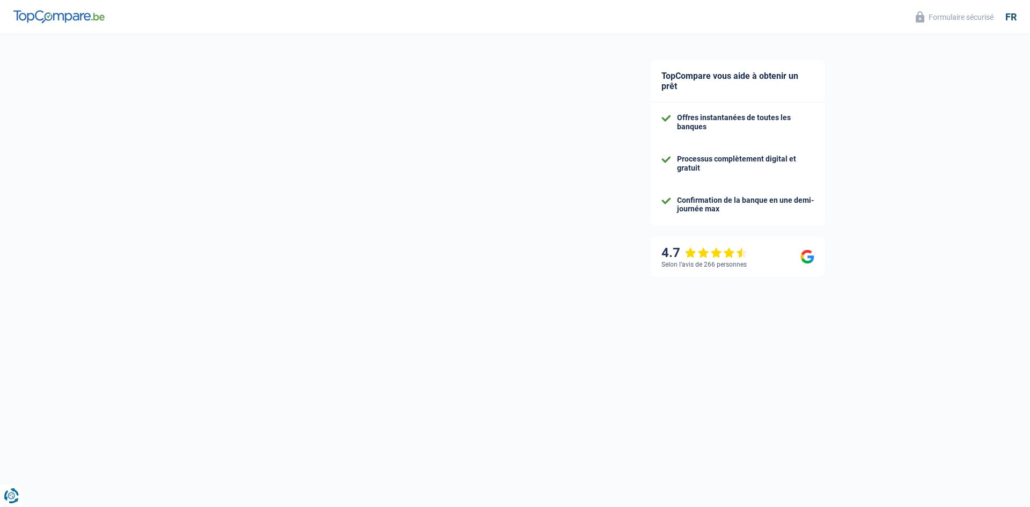
select select "netSalary"
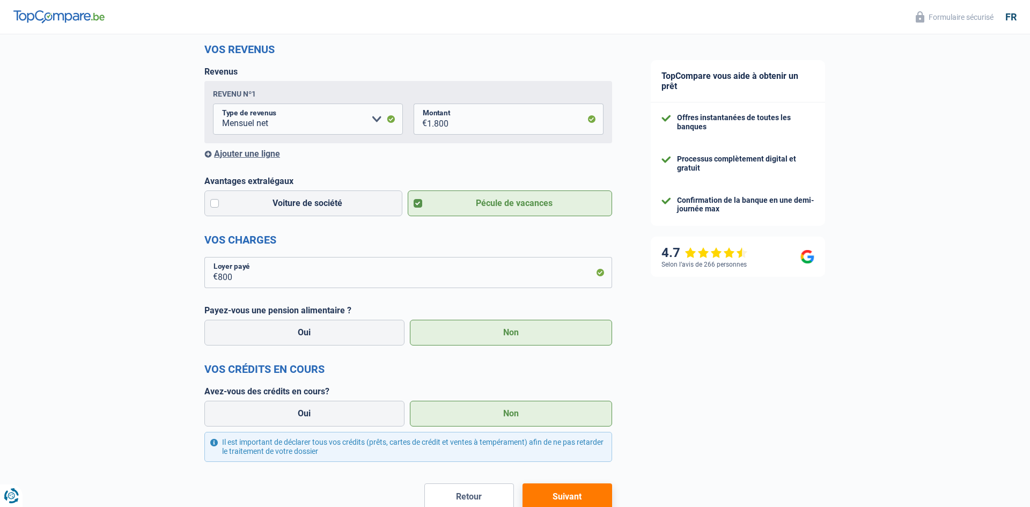
scroll to position [205, 0]
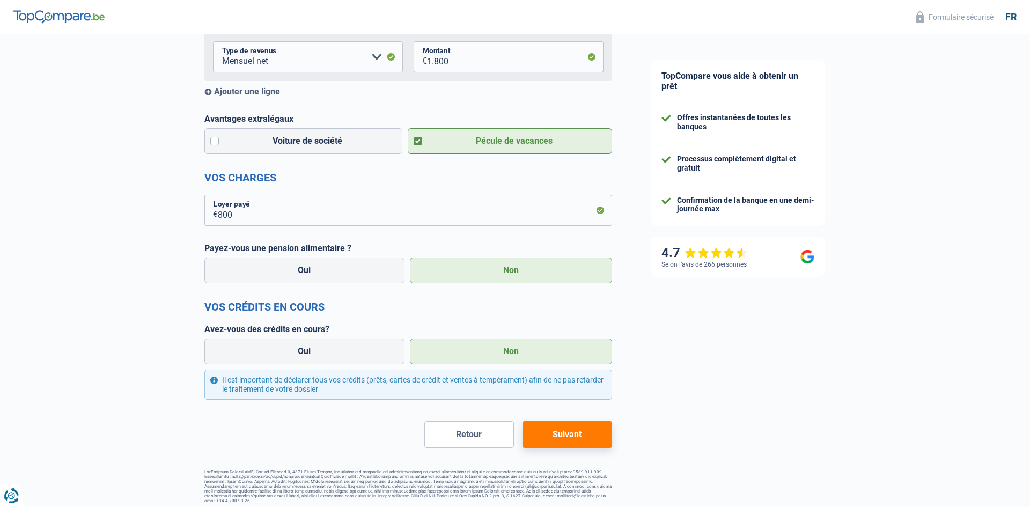
click at [573, 438] on button "Suivant" at bounding box center [567, 434] width 90 height 27
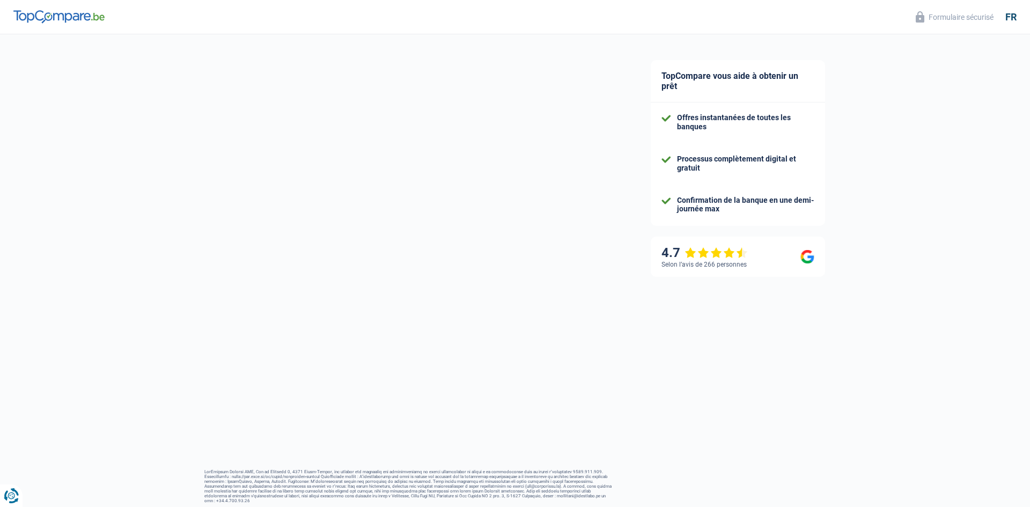
select select "worker"
select select "netSalary"
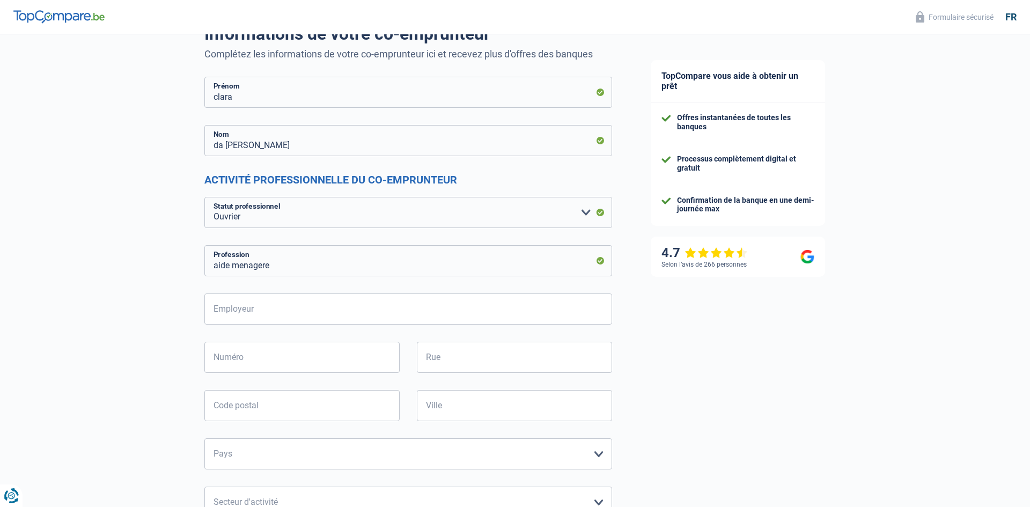
scroll to position [98, 0]
click at [252, 314] on input "Employeur" at bounding box center [408, 308] width 408 height 31
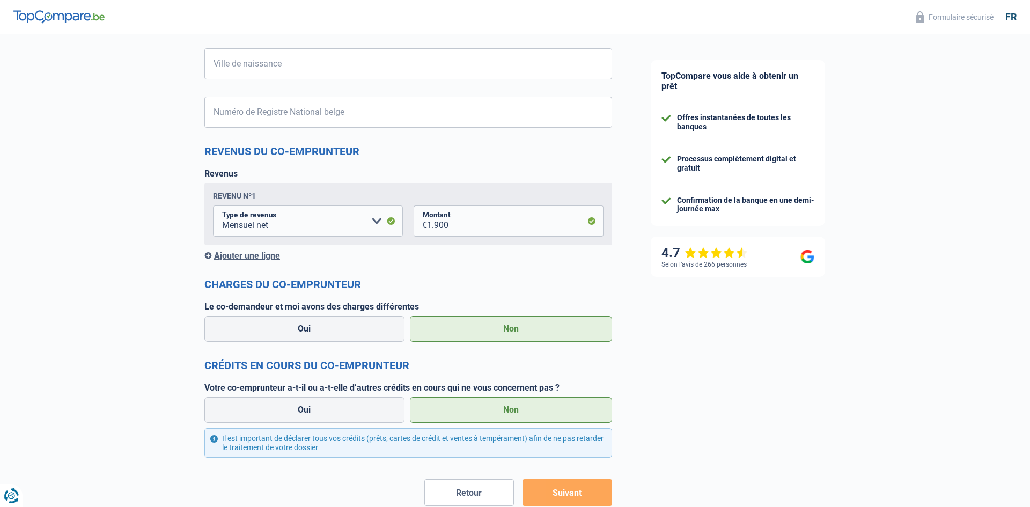
scroll to position [985, 0]
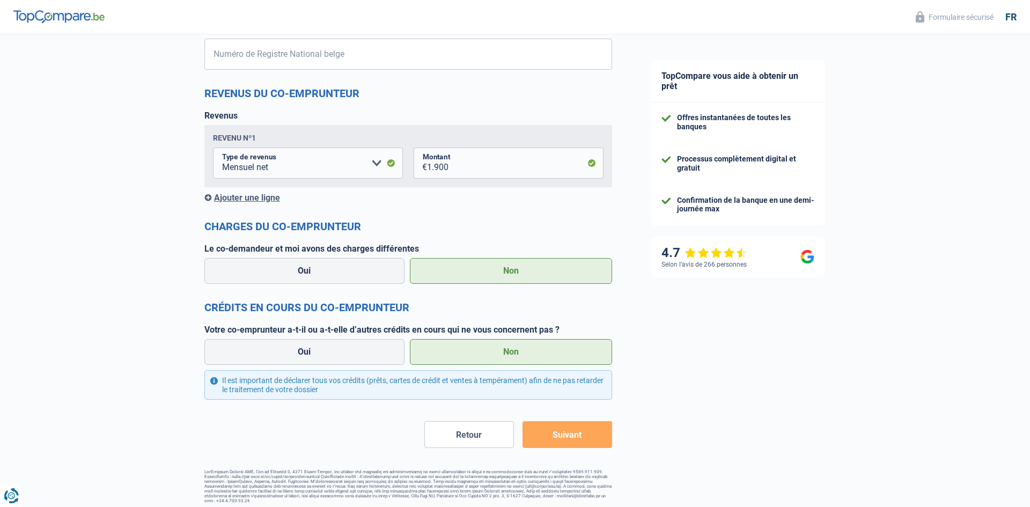
click at [566, 433] on button "Suivant" at bounding box center [567, 434] width 90 height 27
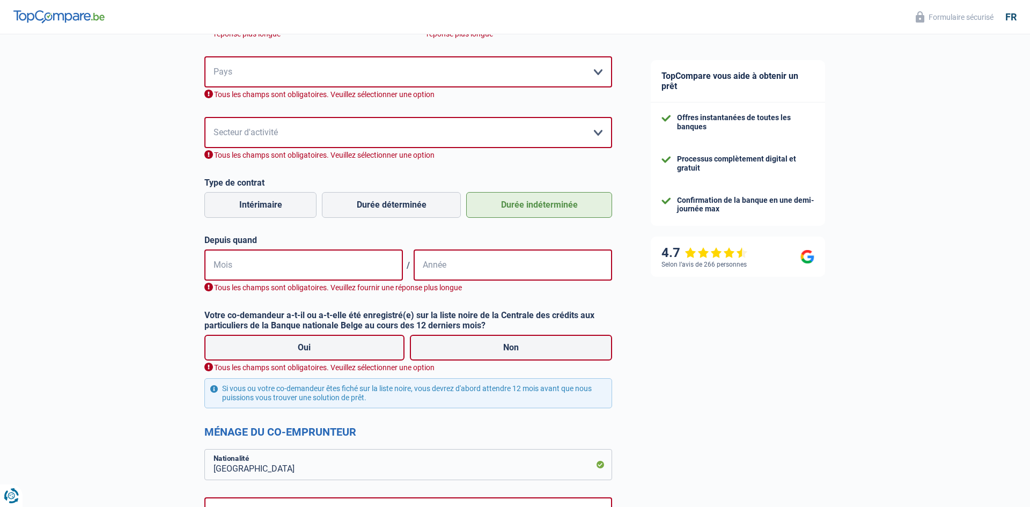
scroll to position [537, 0]
click at [241, 262] on input "Mois" at bounding box center [303, 264] width 198 height 31
type input "1"
click at [447, 261] on input "Année" at bounding box center [512, 264] width 198 height 31
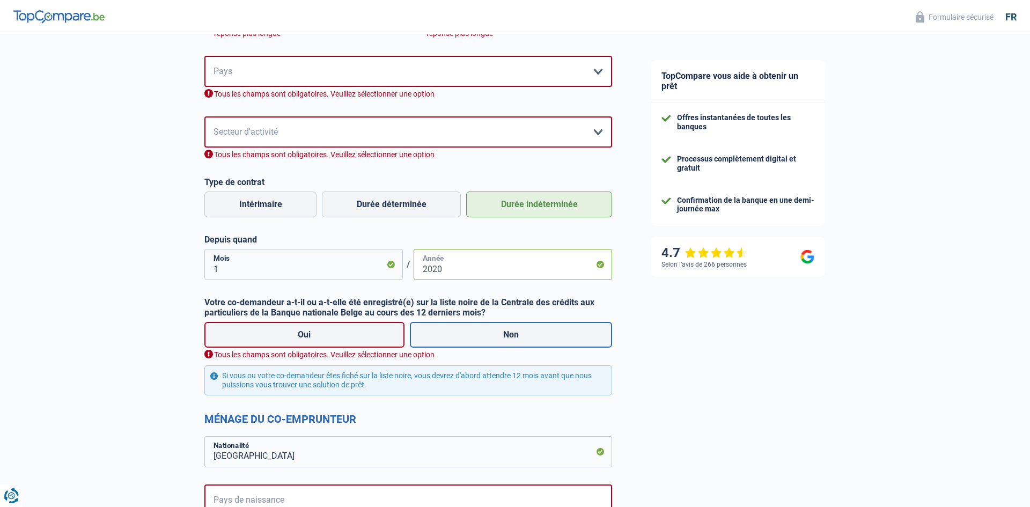
type input "2020"
click at [497, 334] on label "Non" at bounding box center [511, 335] width 203 height 26
click at [497, 334] on input "Non" at bounding box center [511, 335] width 203 height 26
radio input "true"
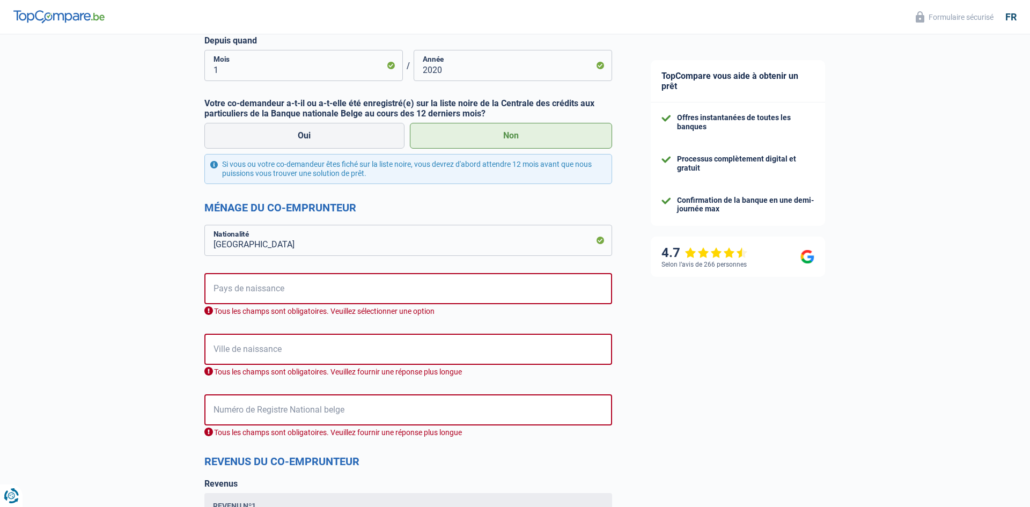
scroll to position [737, 0]
click at [258, 286] on input "Pays de naissance" at bounding box center [408, 287] width 408 height 31
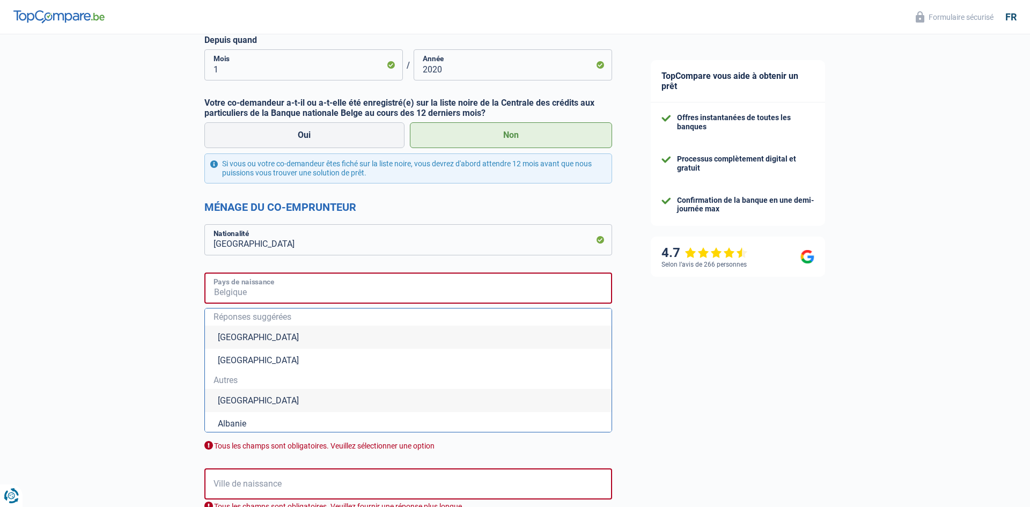
type input "p"
type input "o"
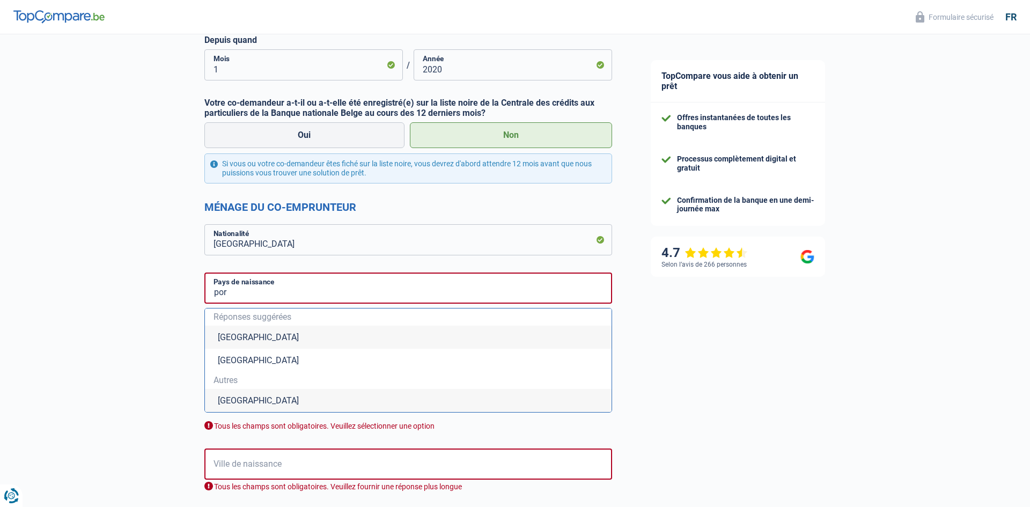
click at [227, 405] on li "Portugal" at bounding box center [408, 400] width 407 height 23
type input "Portugal"
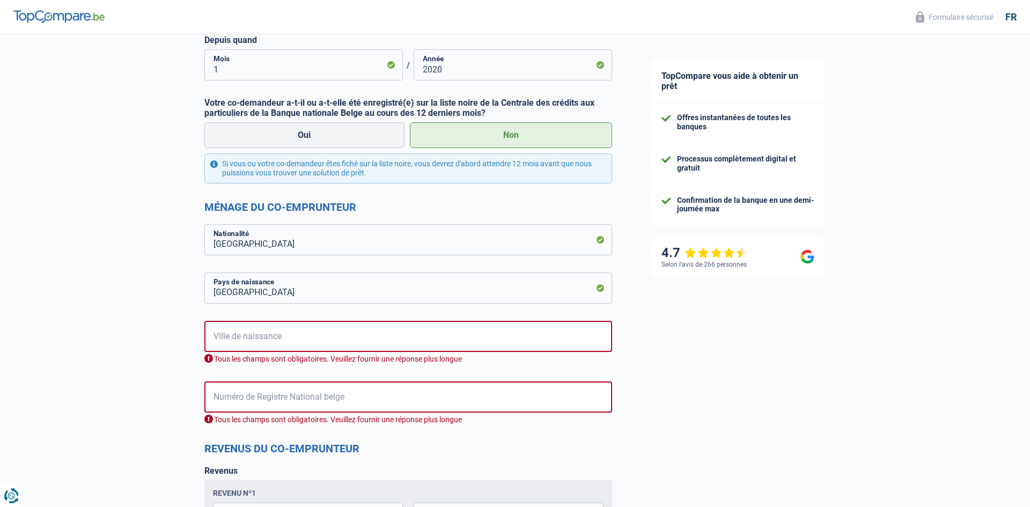
scroll to position [774, 0]
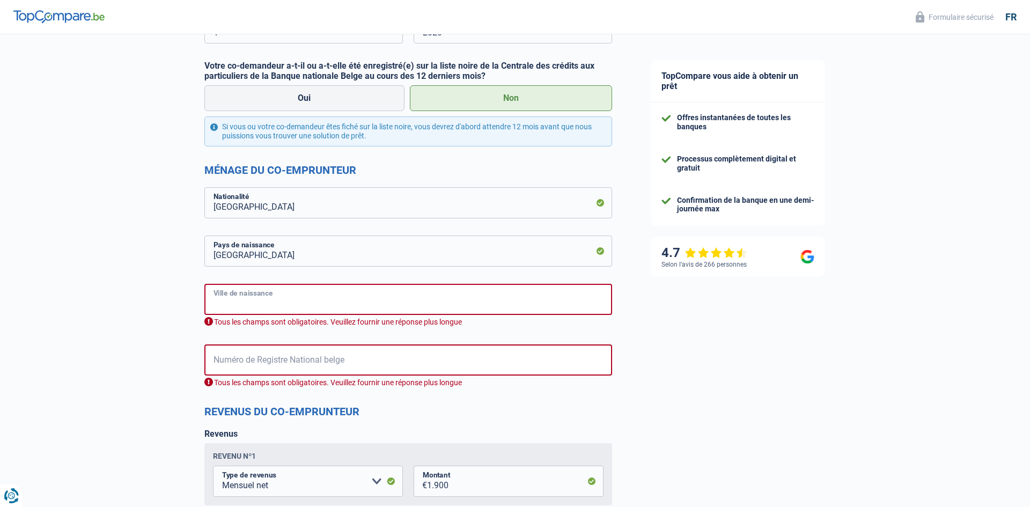
click at [254, 298] on input "Ville de naissance" at bounding box center [408, 299] width 408 height 31
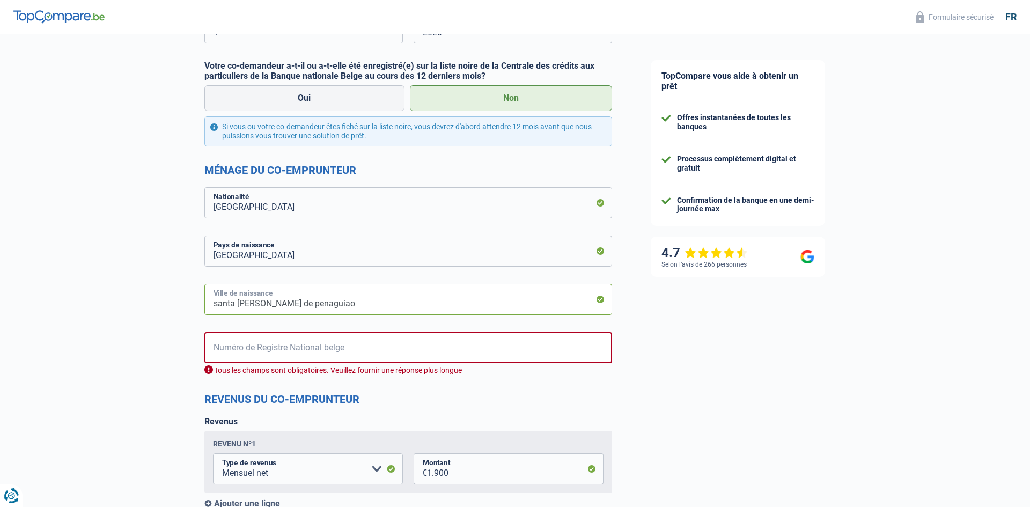
type input "santa marta de penaguiao"
click at [242, 351] on input "Numéro de Registre National belge" at bounding box center [408, 347] width 408 height 31
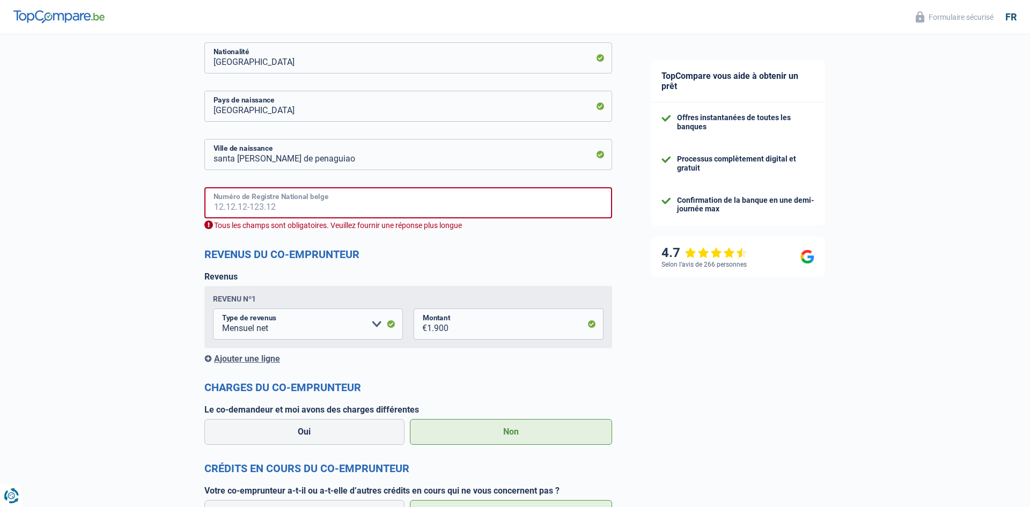
scroll to position [918, 0]
click at [458, 331] on input "1.900" at bounding box center [515, 324] width 176 height 31
type input "1"
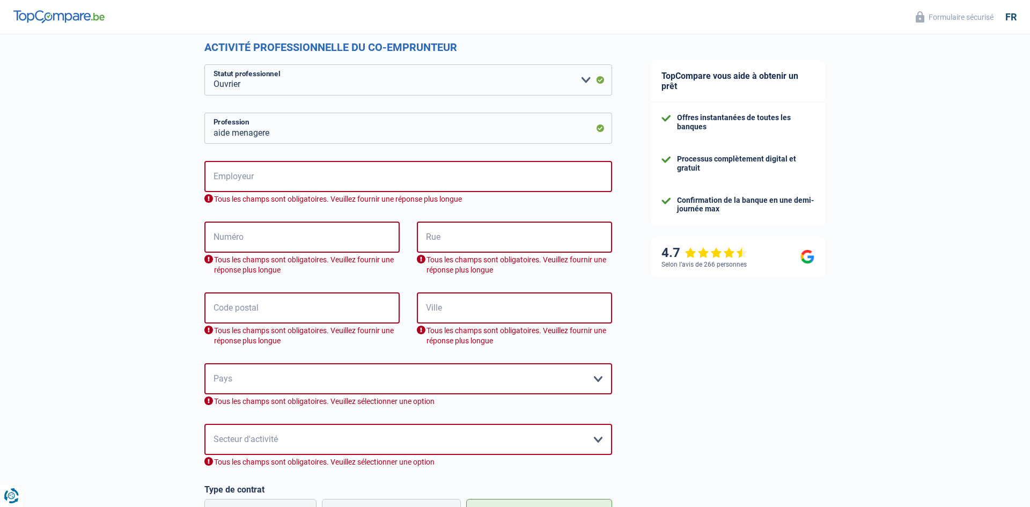
scroll to position [216, 0]
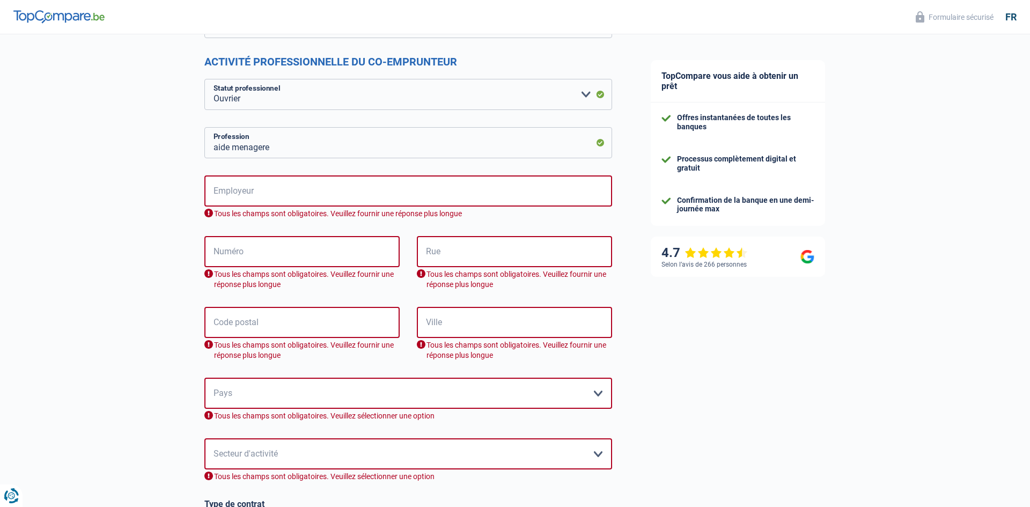
type input "2.000"
click at [233, 191] on input "Employeur" at bounding box center [408, 190] width 408 height 31
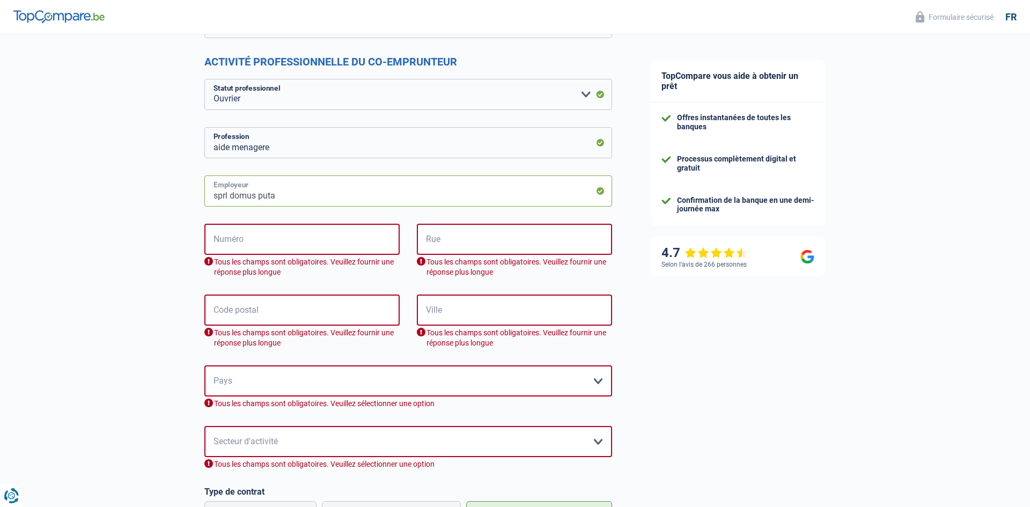
type input "sprl domus puta"
click at [254, 242] on input "Numéro" at bounding box center [301, 239] width 195 height 31
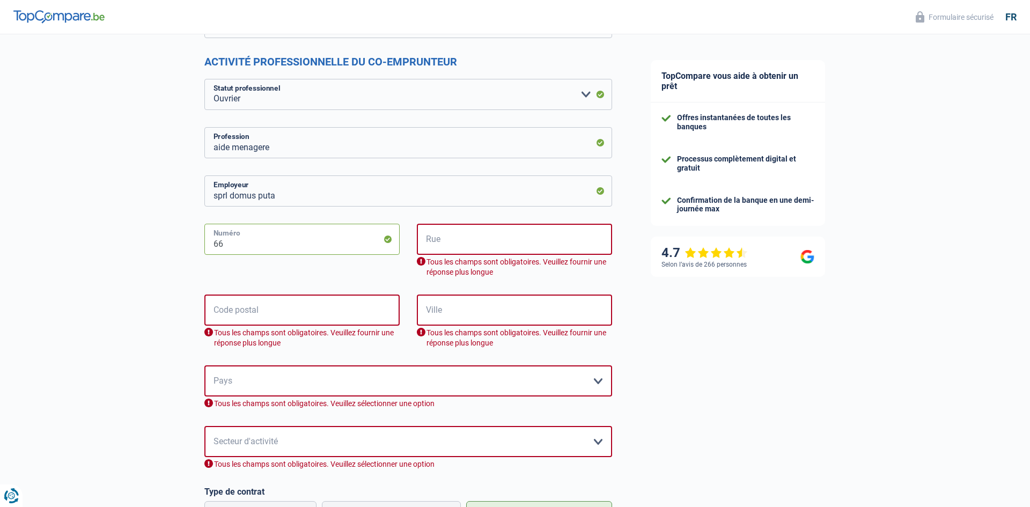
type input "66"
click at [440, 240] on input "Rue" at bounding box center [514, 239] width 195 height 31
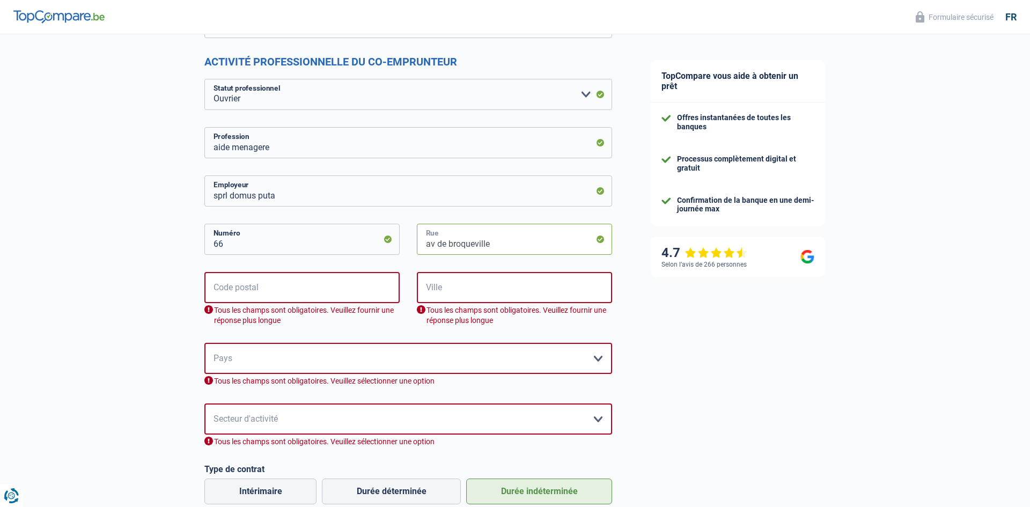
type input "av de broqueville"
click at [247, 290] on input "Code postal" at bounding box center [301, 287] width 195 height 31
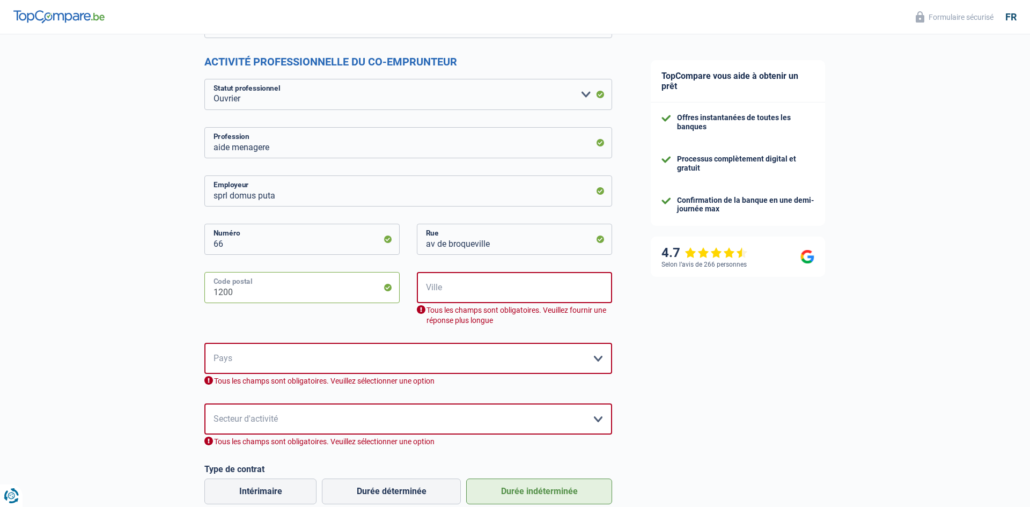
type input "1200"
click at [492, 294] on input "Ville" at bounding box center [514, 287] width 195 height 31
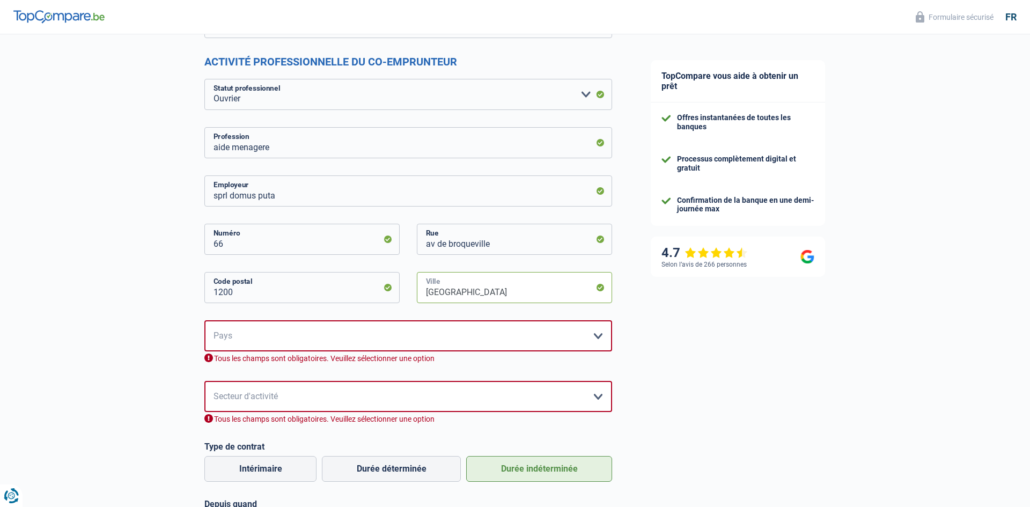
type input "bruxelles"
click at [290, 348] on select "Belgique France Allemagne Italie Luxembourg Pays-Bas Espagne Suisse Veuillez sé…" at bounding box center [408, 335] width 408 height 31
select select "BE"
click at [204, 320] on select "Belgique France Allemagne Italie Luxembourg Pays-Bas Espagne Suisse Veuillez sé…" at bounding box center [408, 335] width 408 height 31
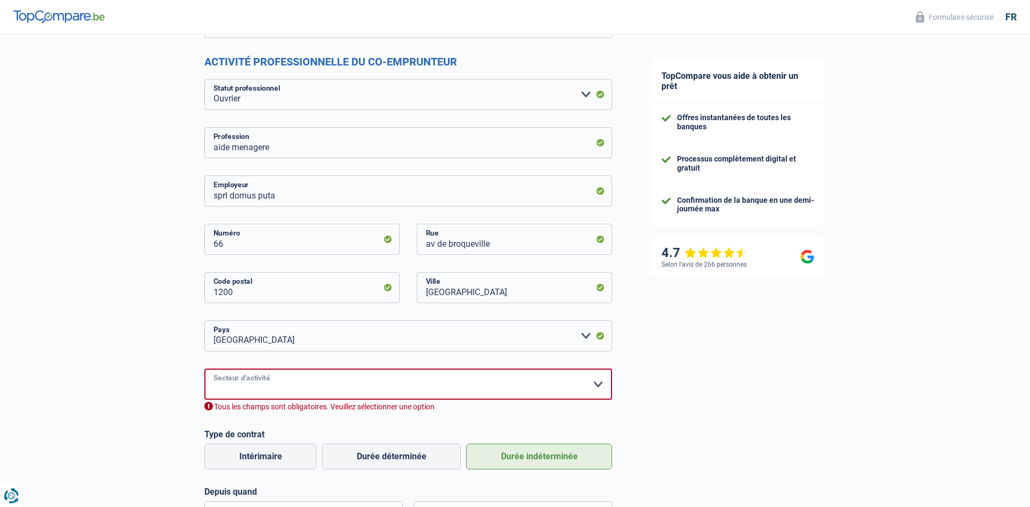
click at [256, 383] on select "Agriculture/Pêche Industrie Horeca Courier/Fitness/Taxi Construction Banques/As…" at bounding box center [408, 383] width 408 height 31
select select "bigCompanies"
click at [204, 368] on select "Agriculture/Pêche Industrie Horeca Courier/Fitness/Taxi Construction Banques/As…" at bounding box center [408, 383] width 408 height 31
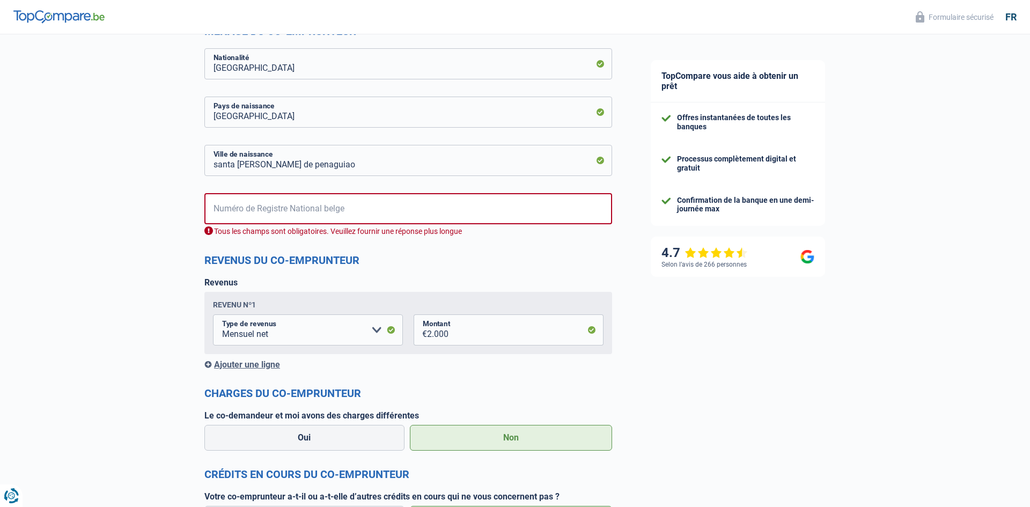
scroll to position [830, 0]
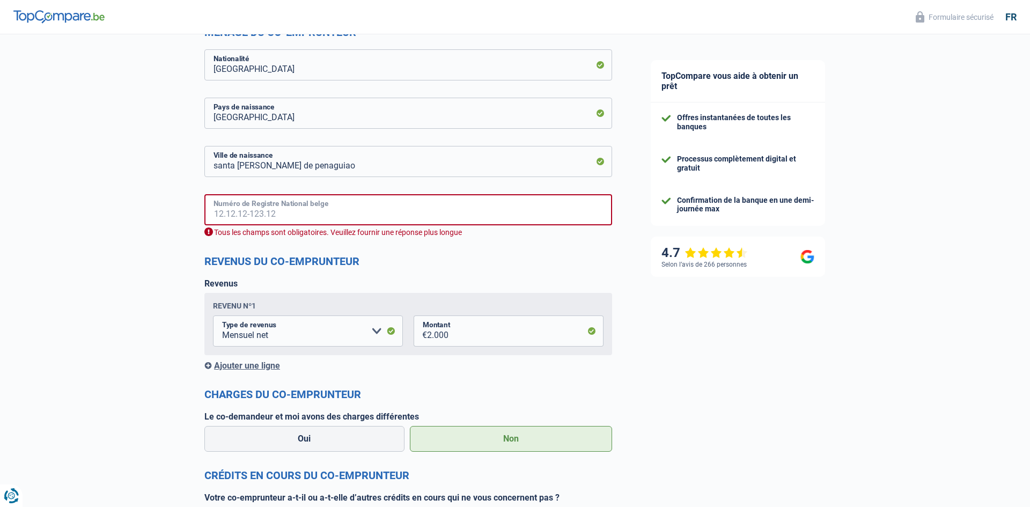
click at [219, 208] on input "Numéro de Registre National belge" at bounding box center [408, 209] width 408 height 31
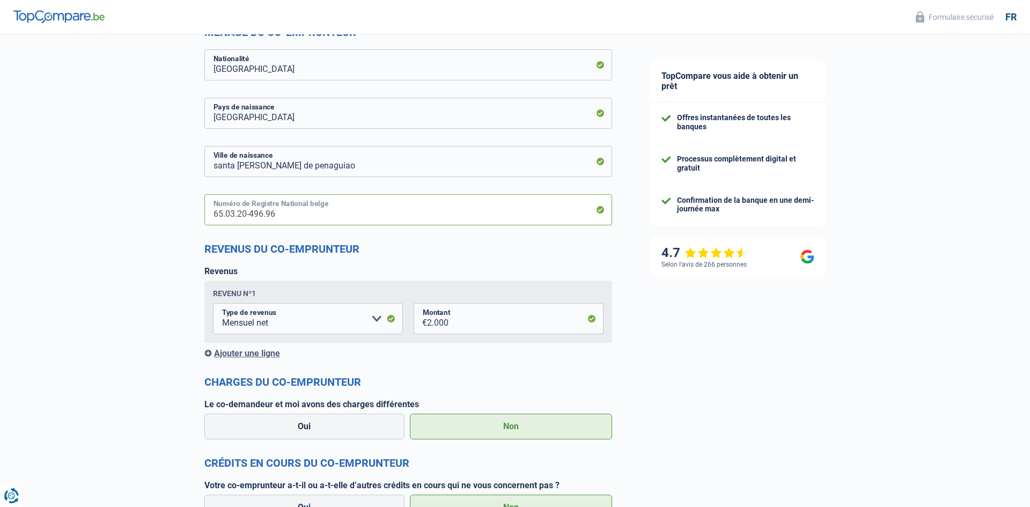
scroll to position [985, 0]
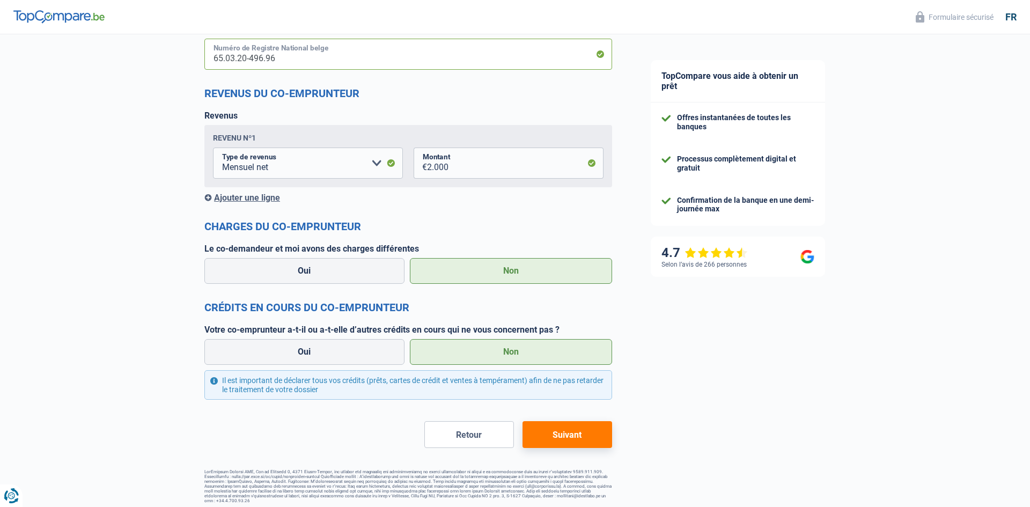
type input "65.03.20-496.96"
click at [563, 437] on button "Suivant" at bounding box center [567, 434] width 90 height 27
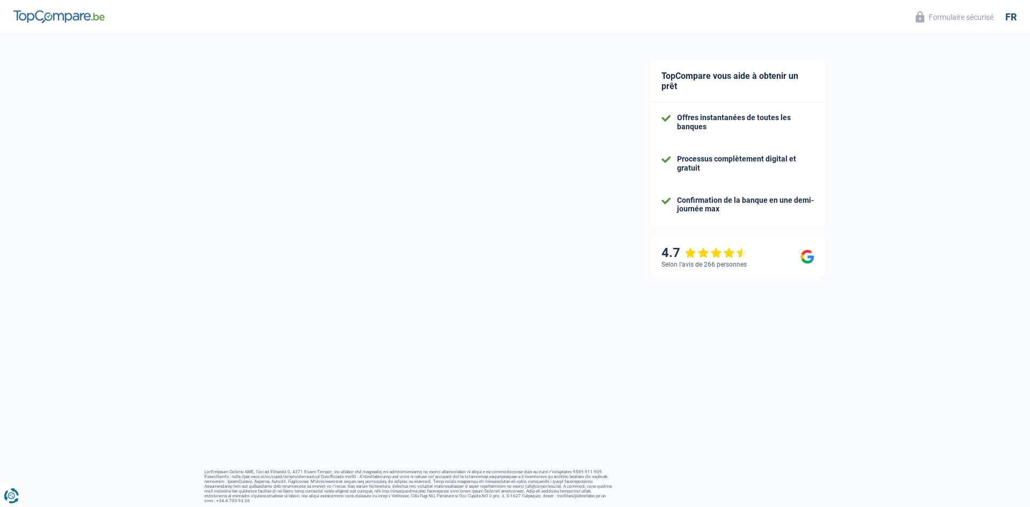
select select "60"
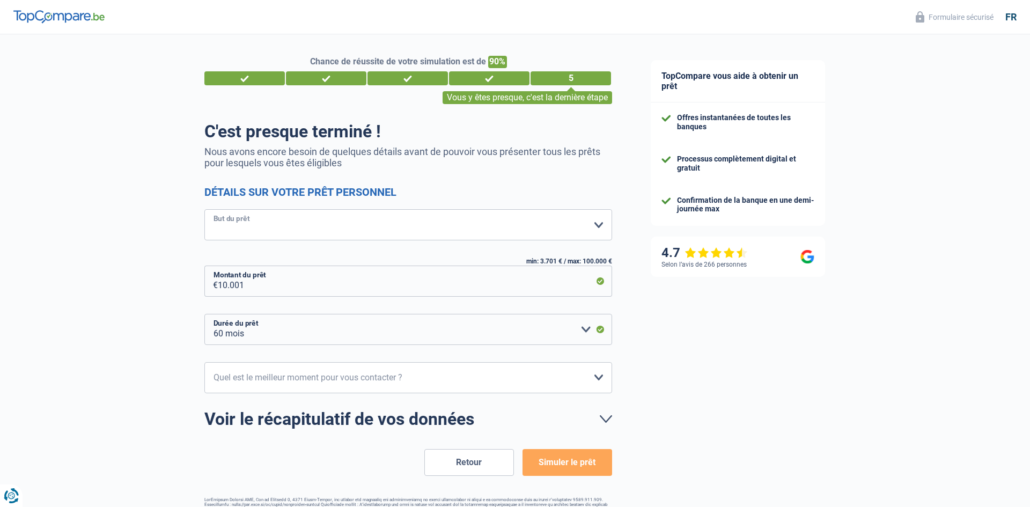
click at [598, 224] on select "Confort maison: meubles, textile, peinture, électroménager, outillage non-profe…" at bounding box center [408, 224] width 408 height 31
select select "medical"
click at [204, 209] on select "Confort maison: meubles, textile, peinture, électroménager, outillage non-profe…" at bounding box center [408, 224] width 408 height 31
click at [581, 467] on button "Simuler le prêt" at bounding box center [567, 462] width 90 height 27
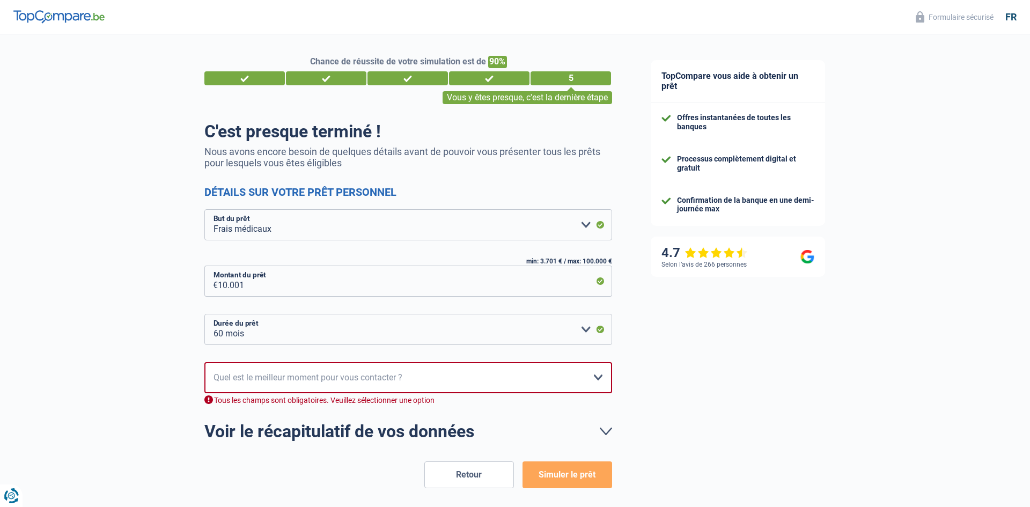
scroll to position [28, 0]
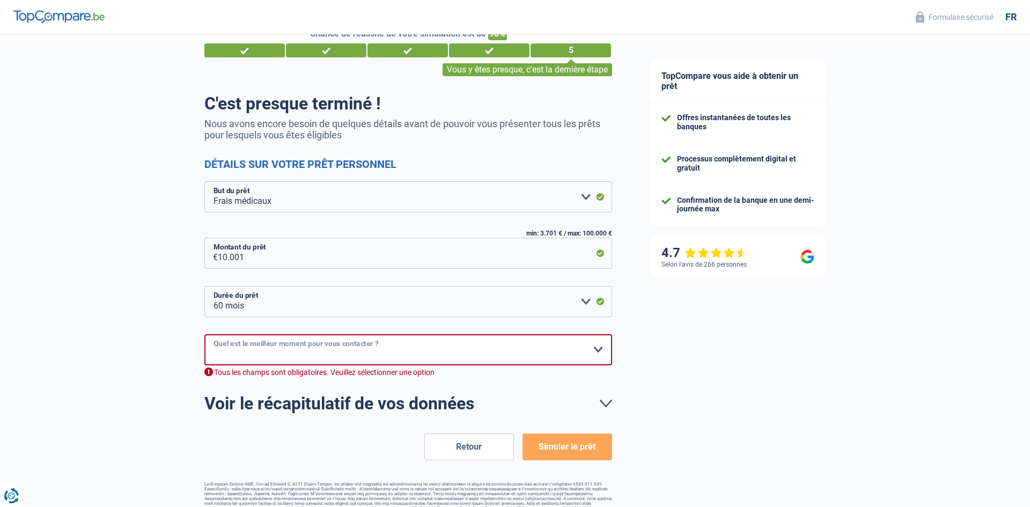
click at [597, 348] on select "10h-12h 12h-14h 14h-16h 16h-18h Veuillez sélectionner une option" at bounding box center [408, 349] width 408 height 31
select select "16-18"
click at [204, 334] on select "10h-12h 12h-14h 14h-16h 16h-18h Veuillez sélectionner une option" at bounding box center [408, 349] width 408 height 31
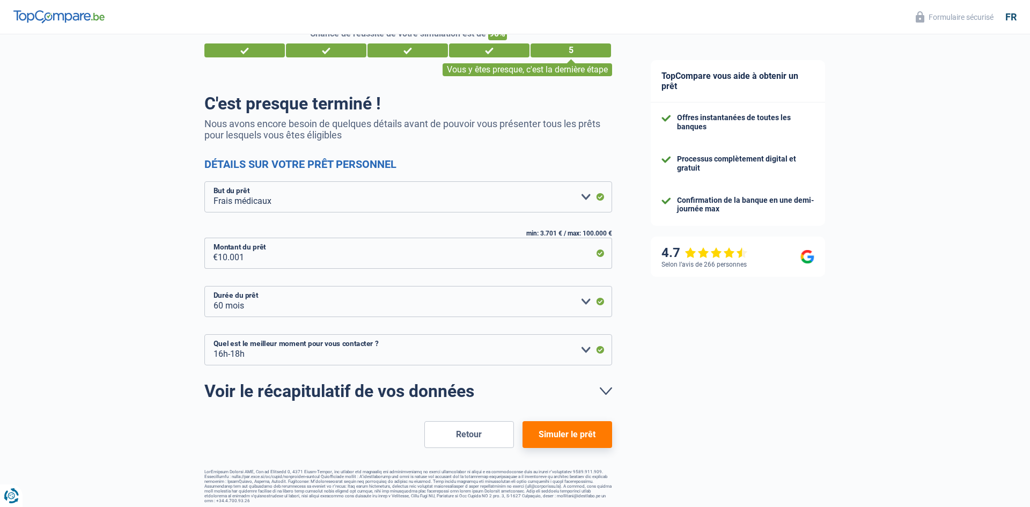
click at [551, 435] on button "Simuler le prêt" at bounding box center [567, 434] width 90 height 27
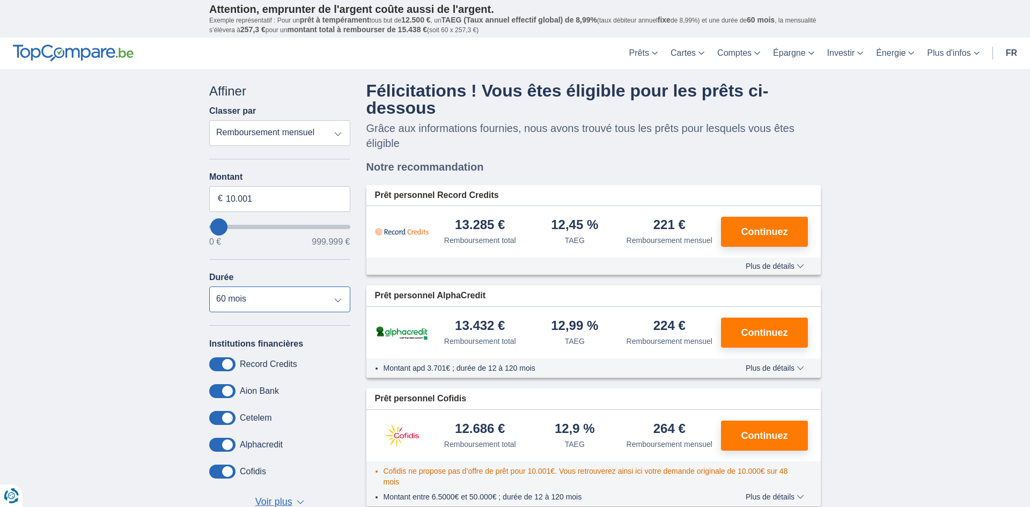
click at [339, 302] on select "12 mois 18 mois 24 mois 30 mois 36 mois 42 mois 48 mois 60 mois" at bounding box center [279, 299] width 141 height 26
select select "48"
click at [209, 287] on select "12 mois 18 mois 24 mois 30 mois 36 mois 42 mois 48 mois 60 mois" at bounding box center [279, 299] width 141 height 26
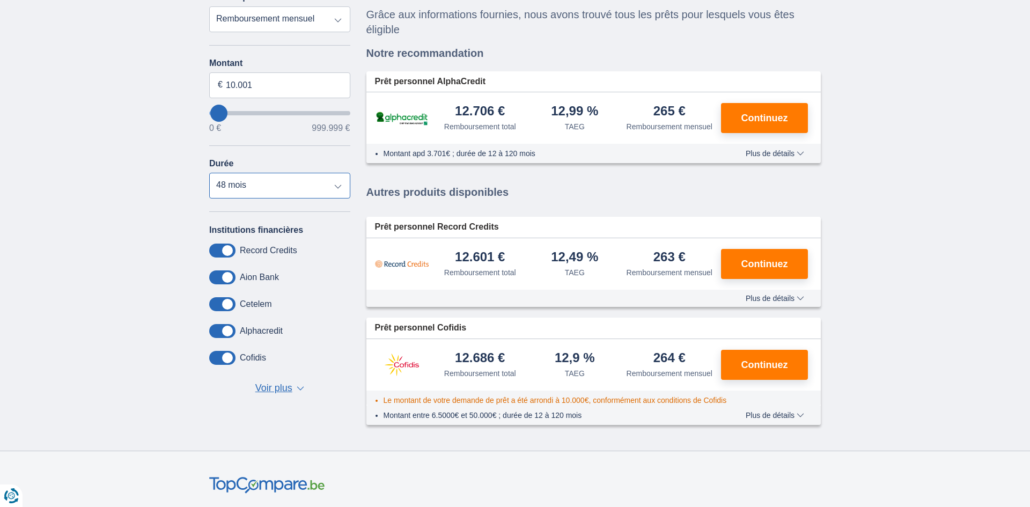
scroll to position [115, 0]
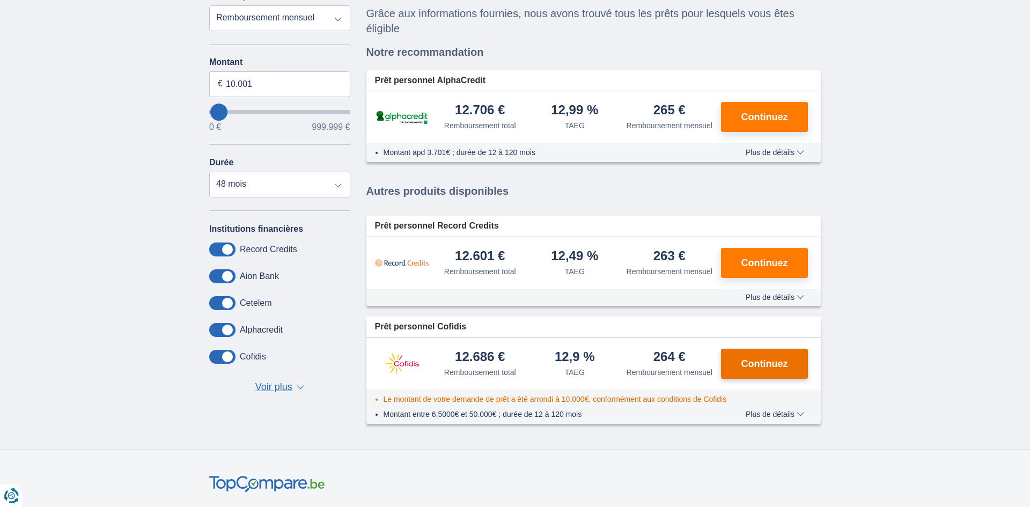
click at [761, 359] on span "Continuez" at bounding box center [764, 364] width 47 height 10
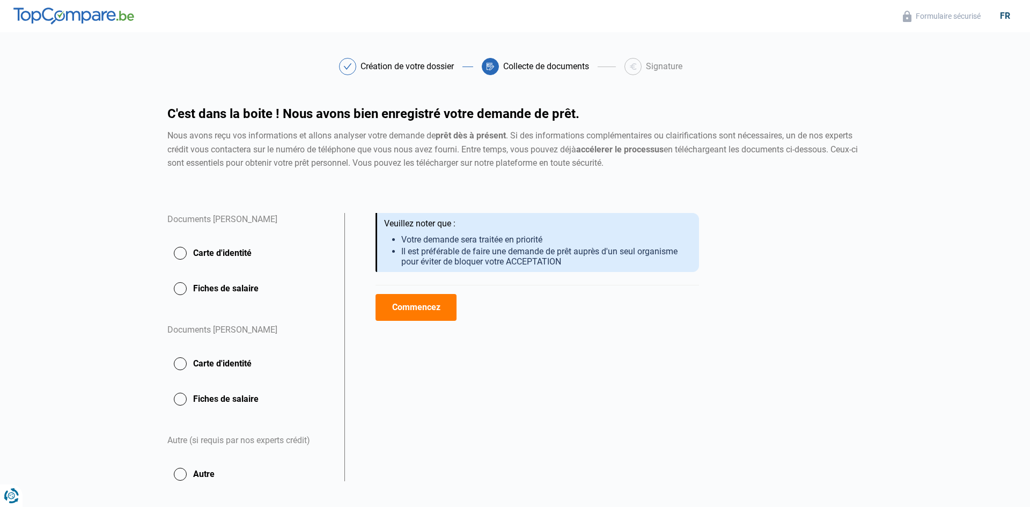
click at [411, 304] on button "Commencez" at bounding box center [415, 307] width 81 height 27
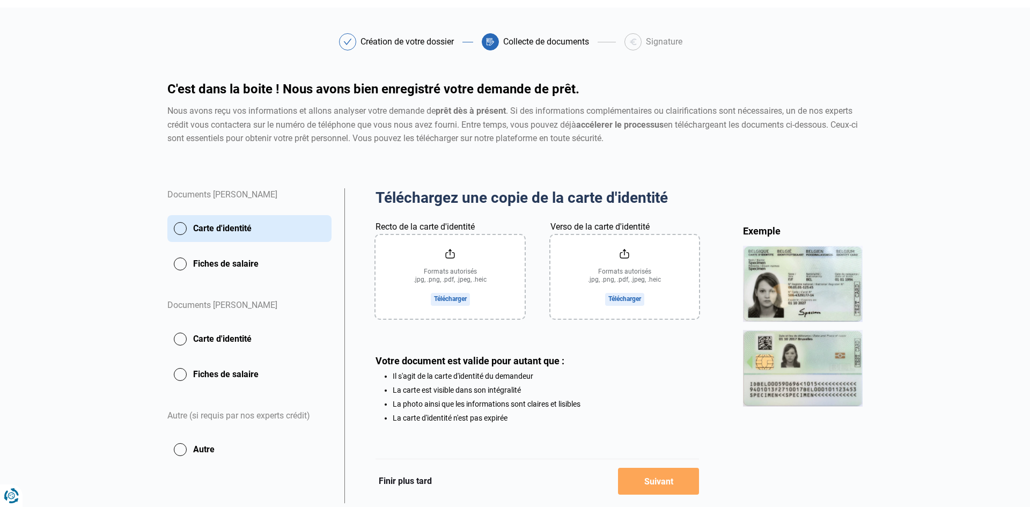
scroll to position [24, 0]
